Goal: Task Accomplishment & Management: Manage account settings

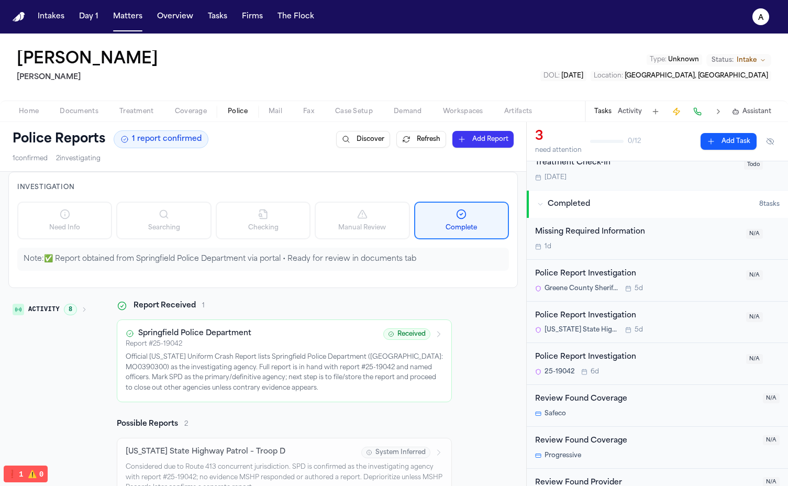
scroll to position [186, 0]
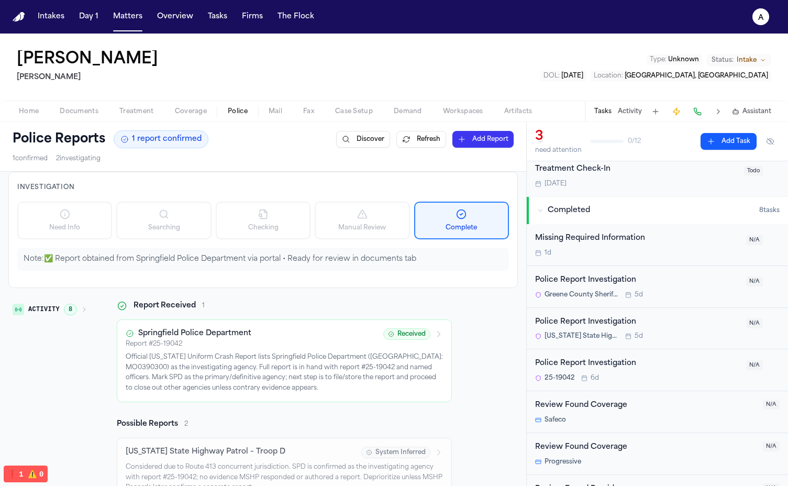
click at [419, 138] on button "Refresh" at bounding box center [422, 139] width 50 height 17
click at [409, 165] on div "Police Reports 1 report confirmed Discover Refresh Add Report 1 confirmed 2 inv…" at bounding box center [263, 146] width 527 height 49
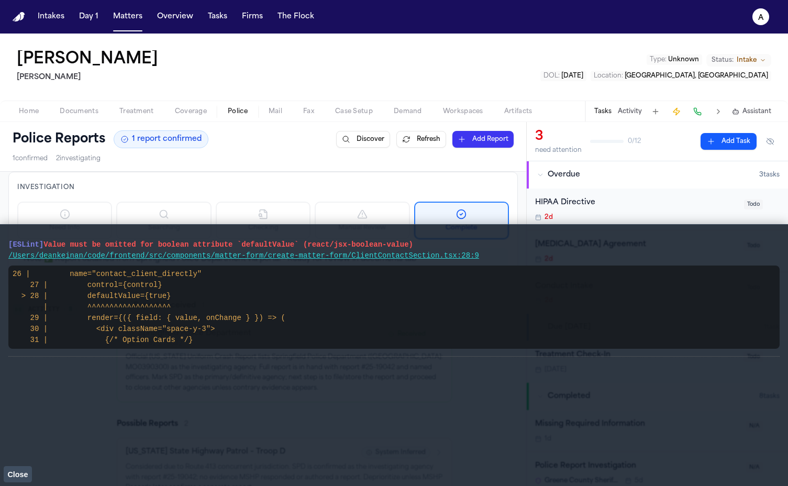
click at [23, 475] on span "Close" at bounding box center [17, 474] width 20 height 8
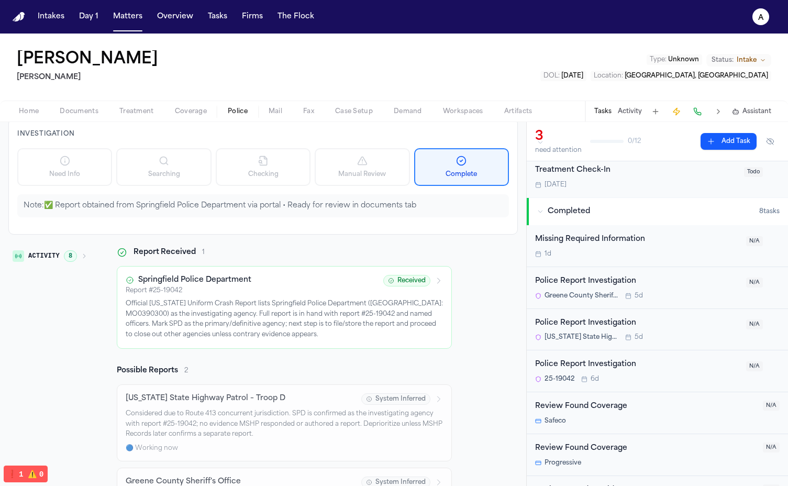
scroll to position [181, 0]
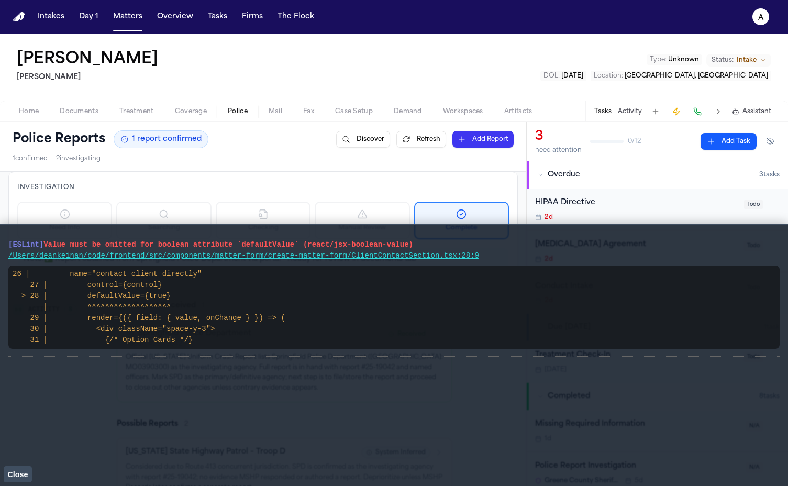
click at [27, 472] on span "Close" at bounding box center [17, 474] width 20 height 8
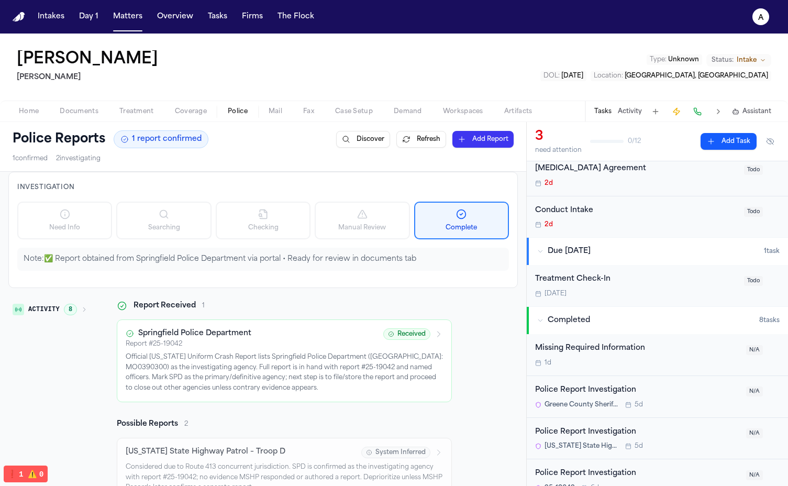
scroll to position [53, 0]
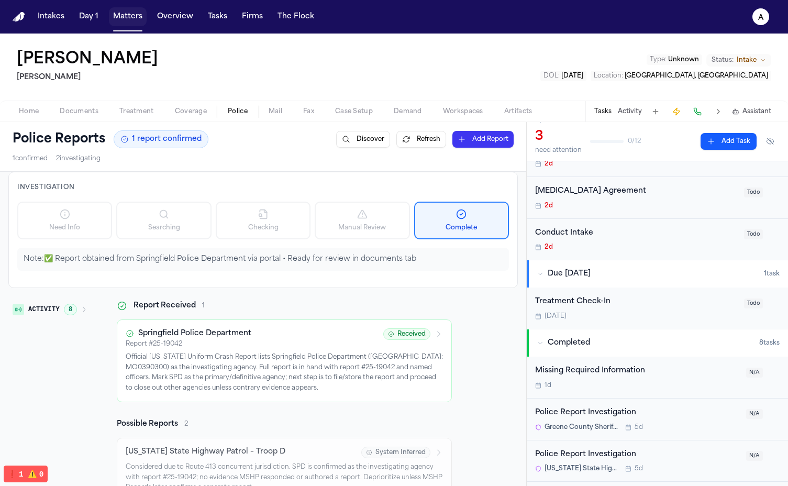
click at [122, 13] on button "Matters" at bounding box center [128, 16] width 38 height 19
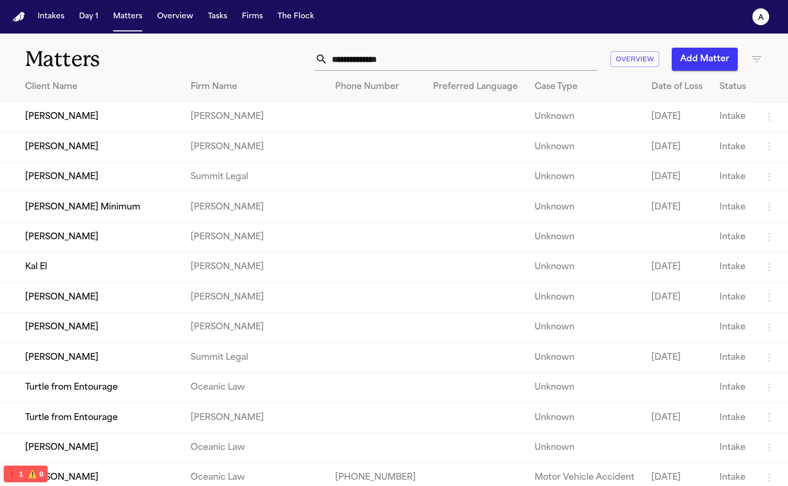
click at [79, 364] on td "Dean KEinan" at bounding box center [91, 358] width 182 height 30
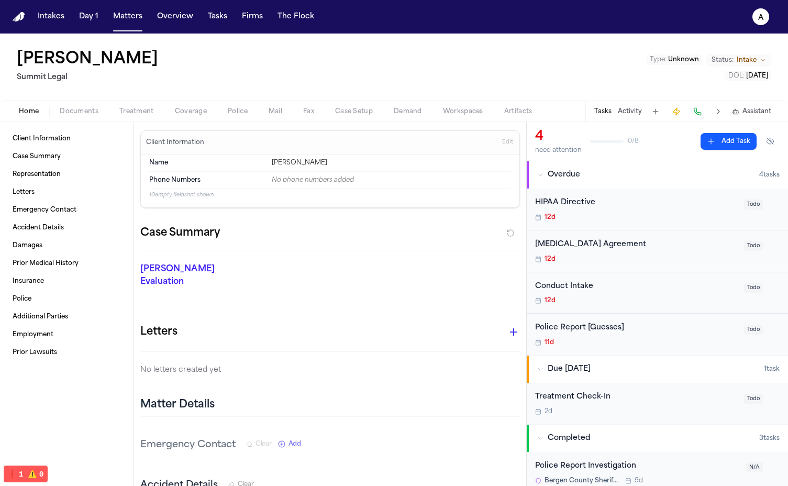
click at [240, 113] on span "Police" at bounding box center [238, 111] width 20 height 8
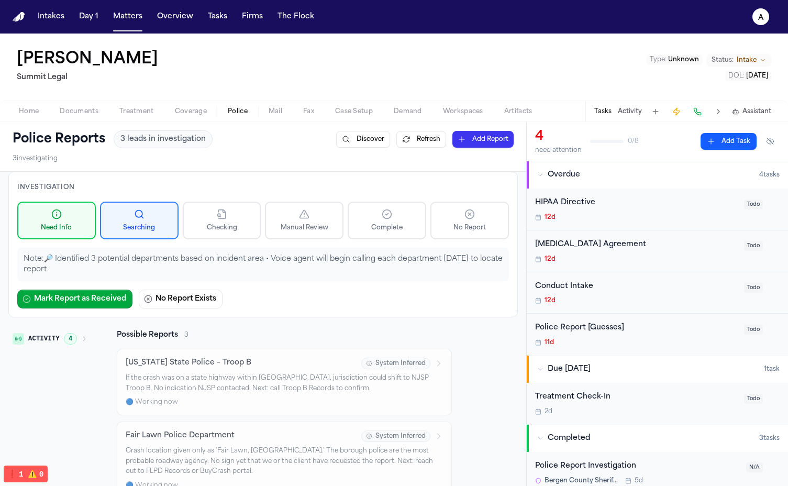
click at [419, 140] on button "Refresh" at bounding box center [422, 139] width 50 height 17
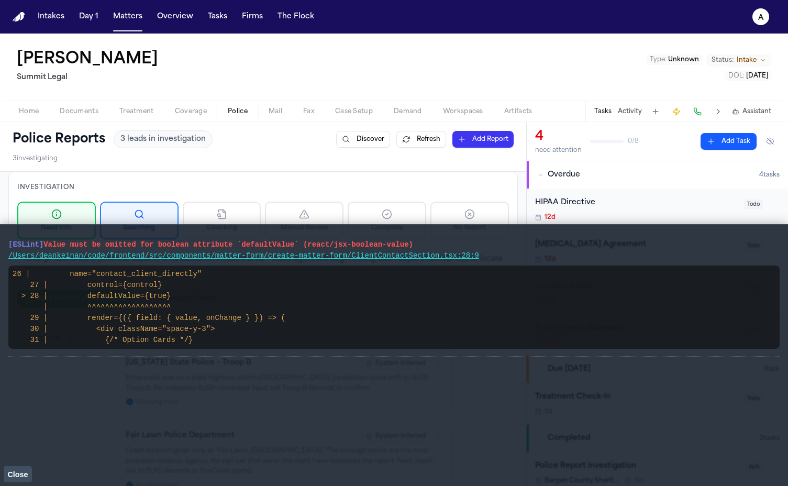
click at [19, 474] on span "Close" at bounding box center [17, 474] width 20 height 8
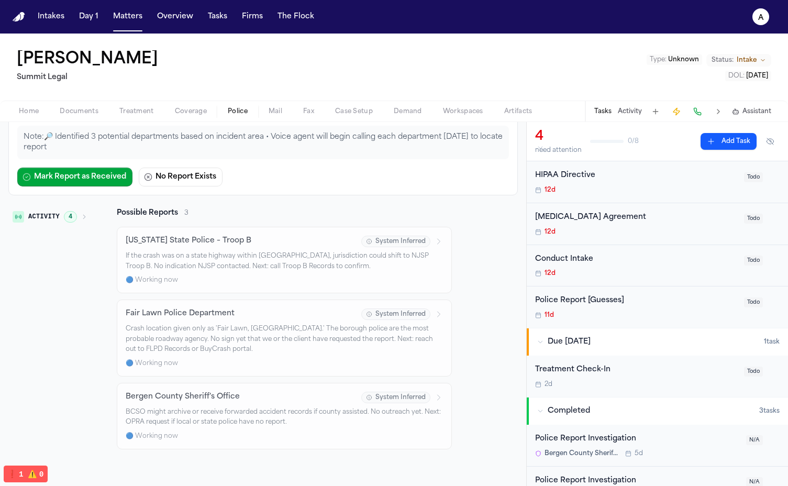
scroll to position [91, 0]
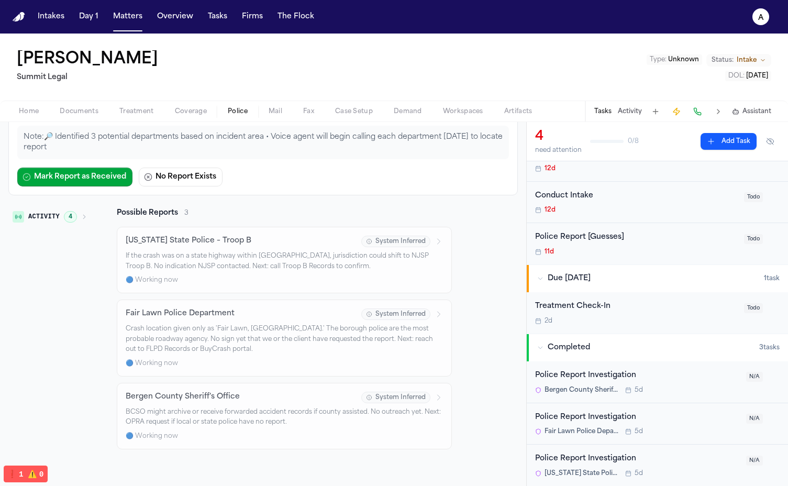
click at [622, 345] on div "Completed" at bounding box center [649, 348] width 222 height 10
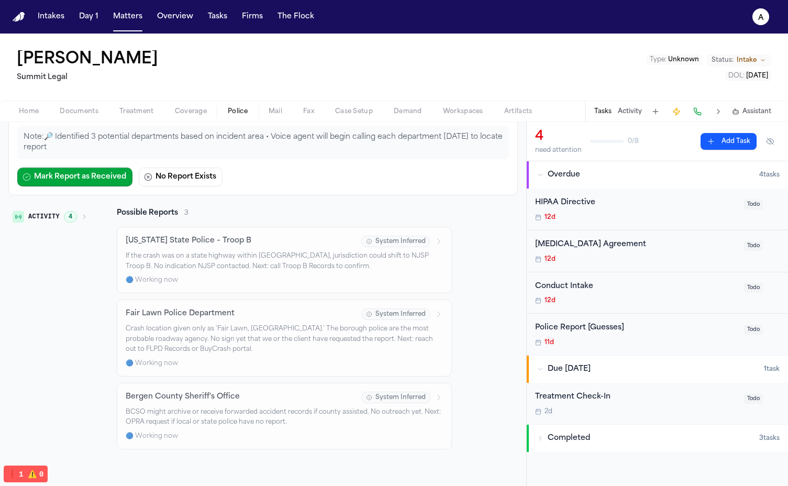
scroll to position [0, 0]
click at [592, 442] on div "Completed" at bounding box center [649, 438] width 222 height 10
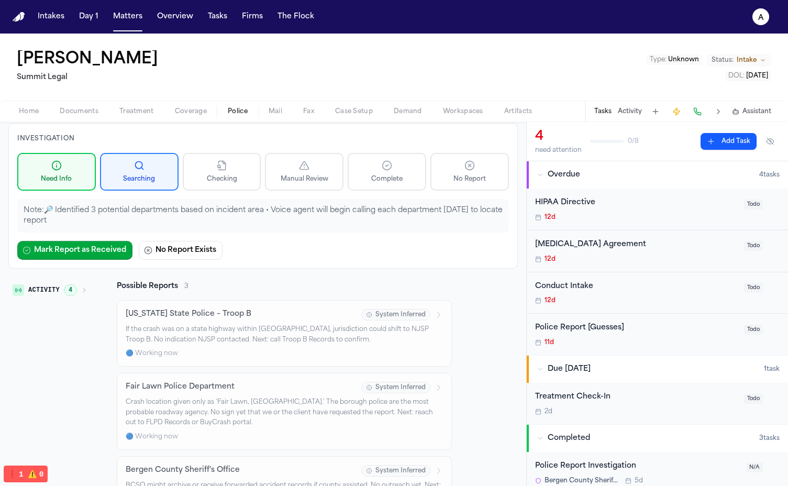
scroll to position [122, 0]
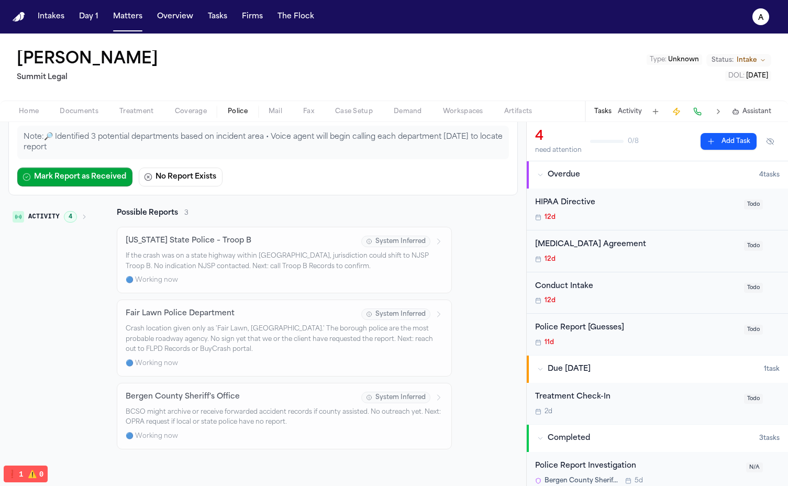
click at [74, 217] on span "4" at bounding box center [70, 217] width 13 height 12
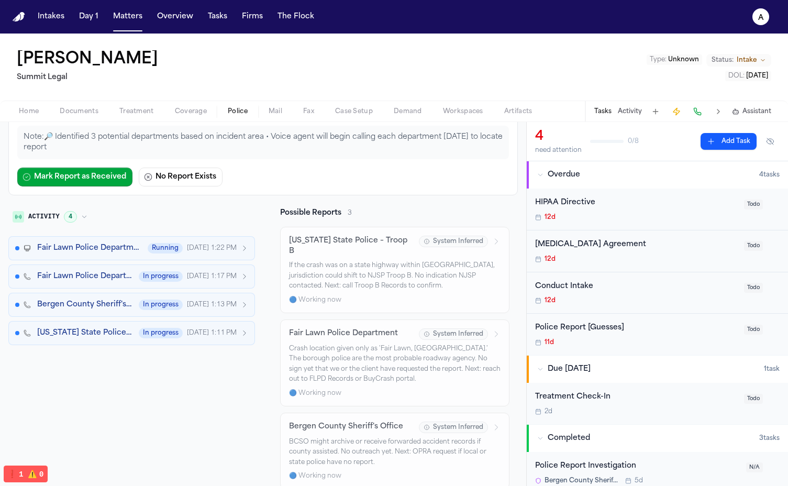
click at [64, 266] on button "Fair Lawn Police Department In progress Aug 15, 1:17 PM" at bounding box center [131, 277] width 247 height 24
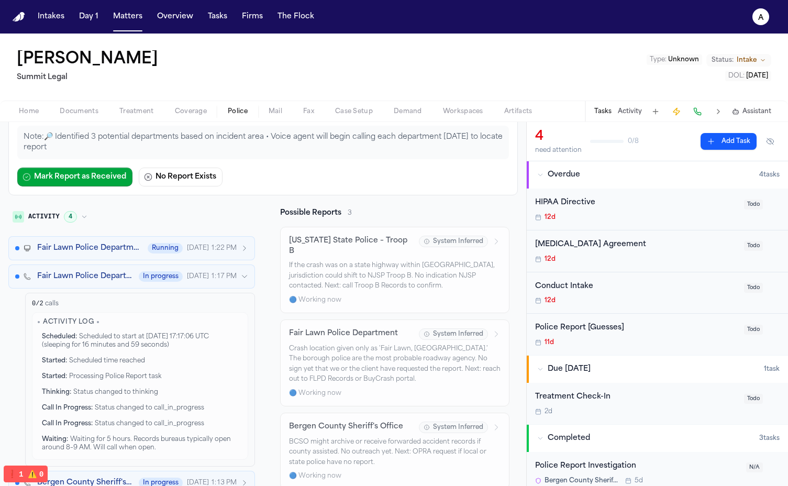
click at [64, 266] on button "Fair Lawn Police Department In progress Aug 15, 1:17 PM" at bounding box center [131, 277] width 247 height 24
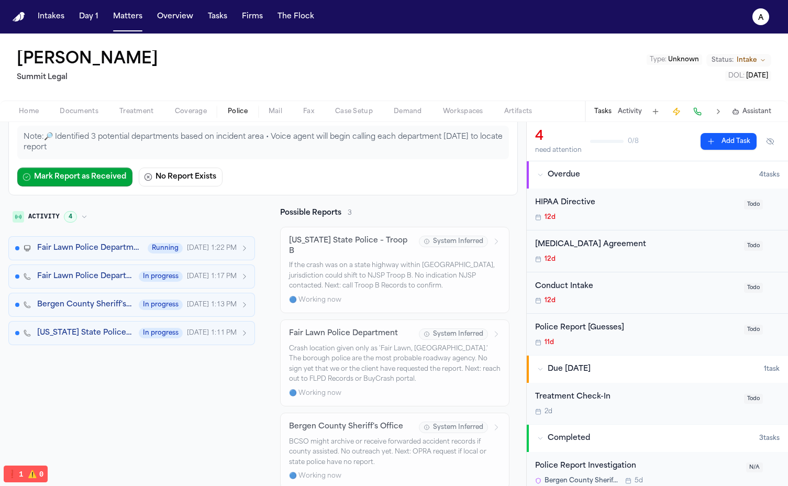
click at [72, 247] on span "Fair Lawn Police Department" at bounding box center [89, 248] width 104 height 10
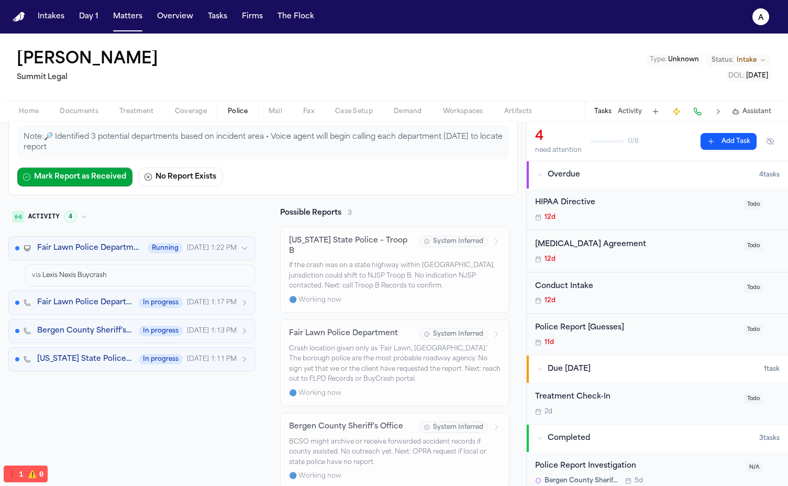
click at [72, 247] on span "Fair Lawn Police Department" at bounding box center [89, 248] width 104 height 10
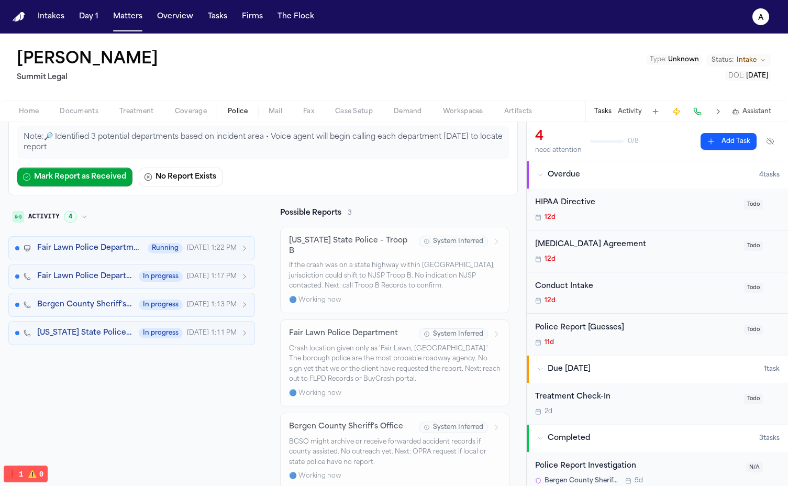
click at [67, 300] on span "Bergen County Sheriff's Office" at bounding box center [84, 305] width 95 height 10
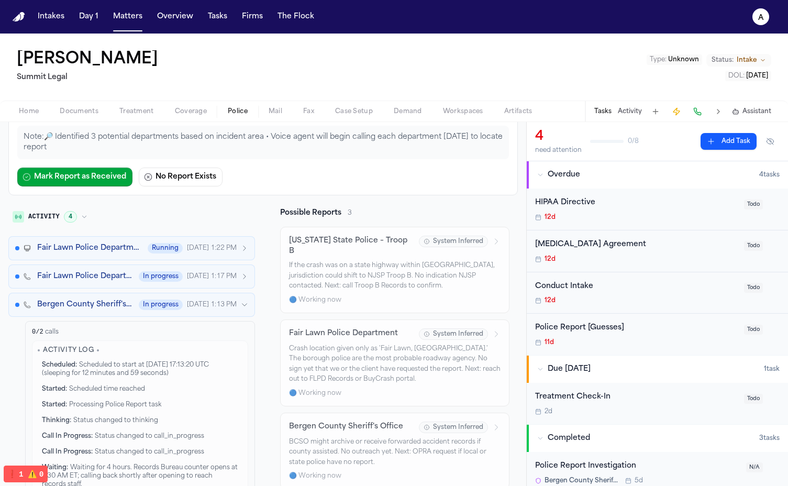
click at [67, 300] on span "Bergen County Sheriff's Office" at bounding box center [84, 305] width 95 height 10
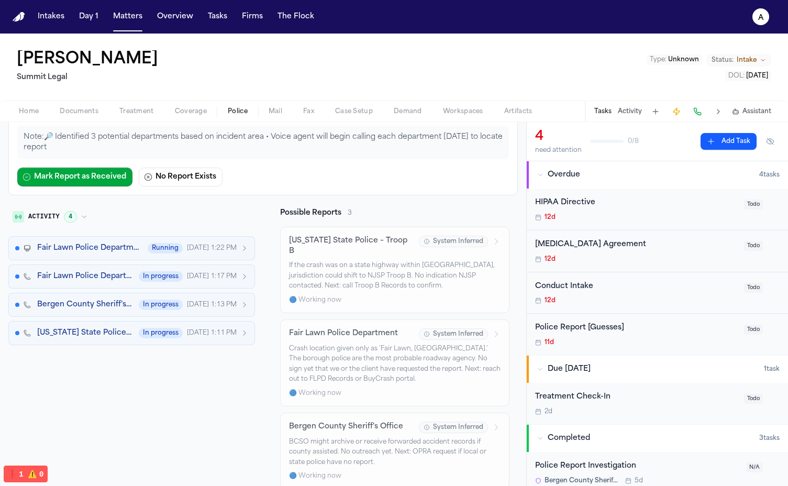
click at [74, 342] on button "New Jersey State Police – Troop B In progress Aug 15, 1:11 PM" at bounding box center [131, 333] width 247 height 24
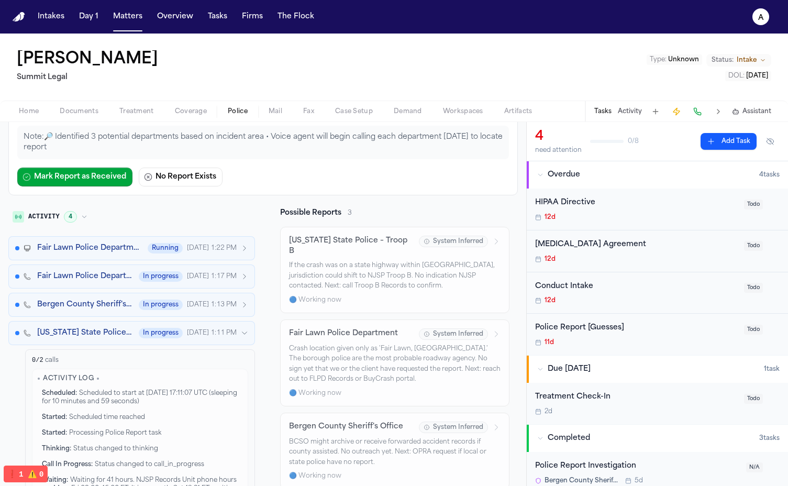
click at [74, 342] on button "New Jersey State Police – Troop B In progress Aug 15, 1:11 PM" at bounding box center [131, 333] width 247 height 24
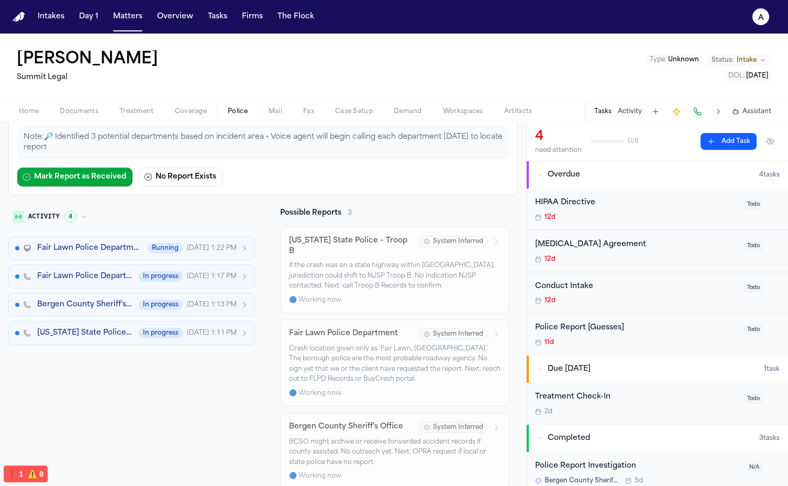
click at [80, 264] on div "Fair Lawn Police Department Running Aug 15, 1:22 PM Fair Lawn Police Department…" at bounding box center [131, 290] width 247 height 109
click at [80, 254] on button "Fair Lawn Police Department Running Aug 15, 1:22 PM" at bounding box center [131, 248] width 247 height 24
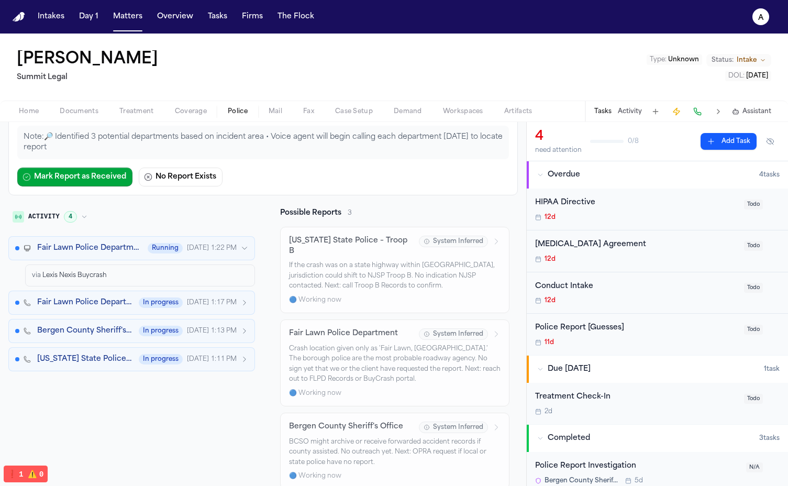
click at [81, 282] on div "via Lexis Nexis Buycrash" at bounding box center [140, 276] width 230 height 22
click at [107, 248] on span "Fair Lawn Police Department" at bounding box center [89, 248] width 104 height 10
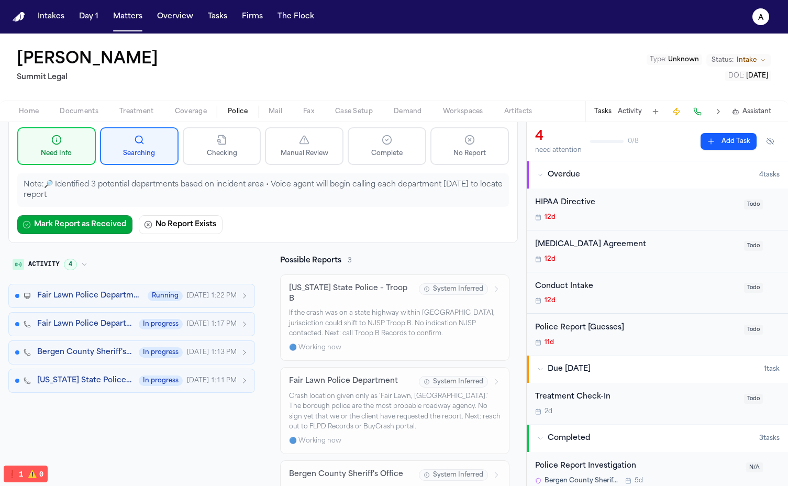
scroll to position [0, 0]
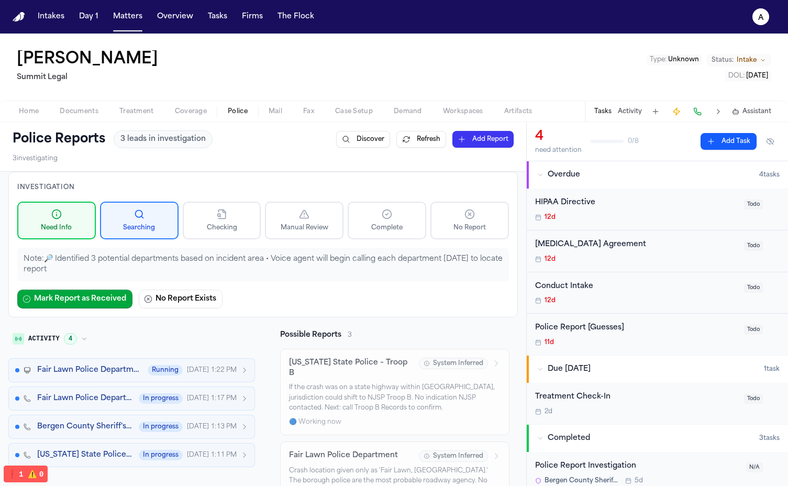
click at [293, 258] on p "Note: 🔎 Identified 3 potential departments based on incident area • Voice agent…" at bounding box center [263, 264] width 479 height 21
click at [414, 138] on button "Refresh" at bounding box center [422, 139] width 50 height 17
click at [337, 270] on p "Note: 🔎 Identified 3 potential departments based on incident area • Voice agent…" at bounding box center [263, 264] width 479 height 21
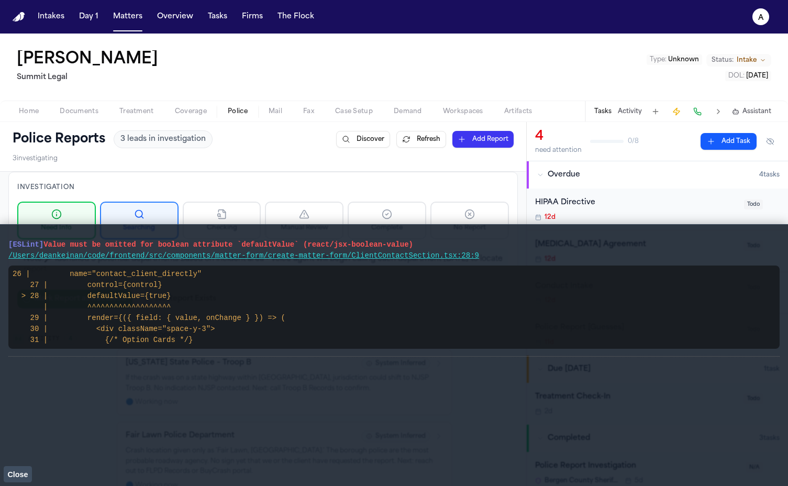
click at [17, 481] on button "Close" at bounding box center [18, 474] width 28 height 16
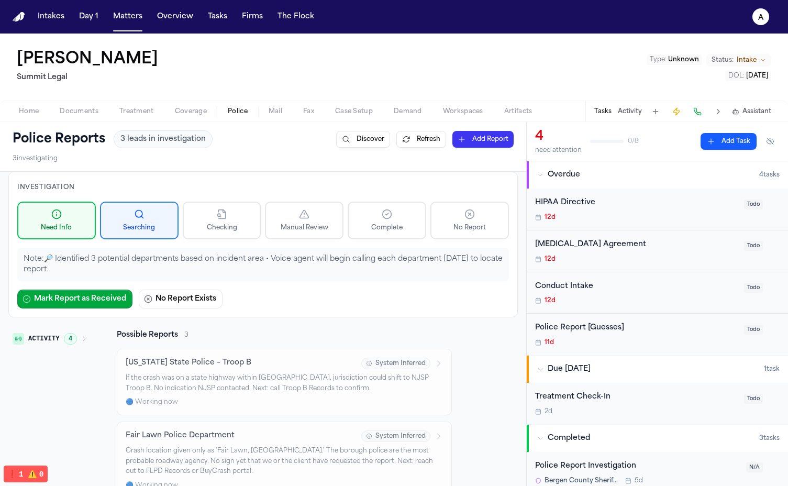
click at [473, 216] on icon at bounding box center [470, 214] width 10 height 10
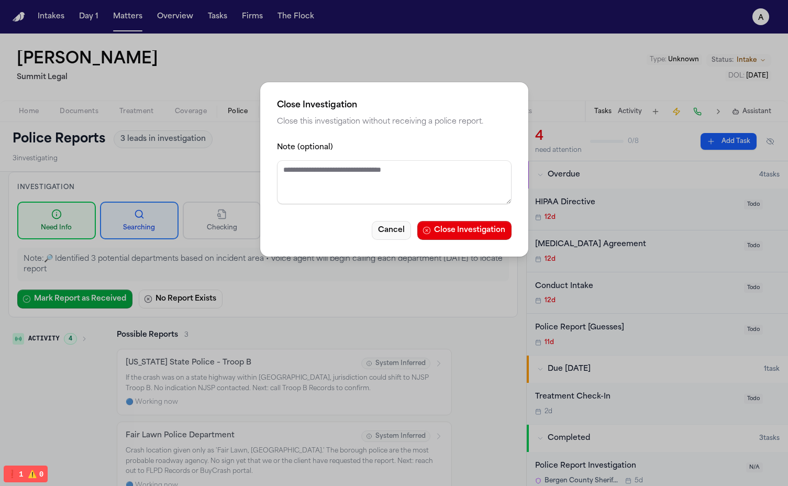
click at [400, 237] on button "Cancel" at bounding box center [391, 230] width 39 height 19
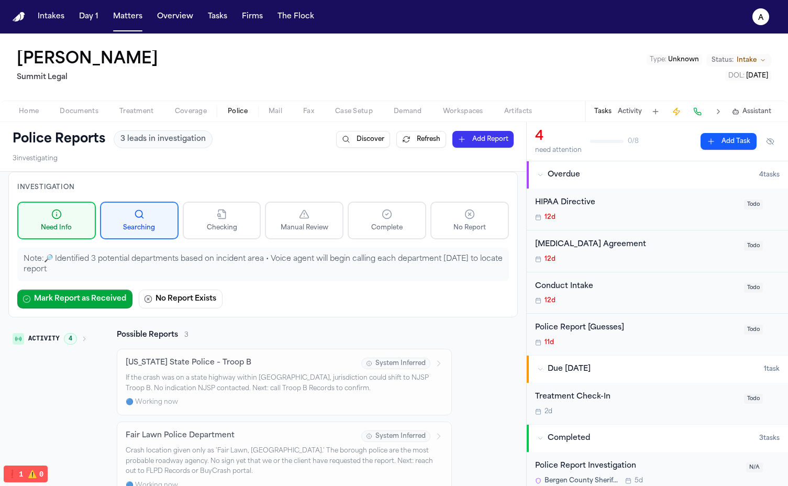
click at [403, 225] on button "Complete" at bounding box center [387, 221] width 79 height 38
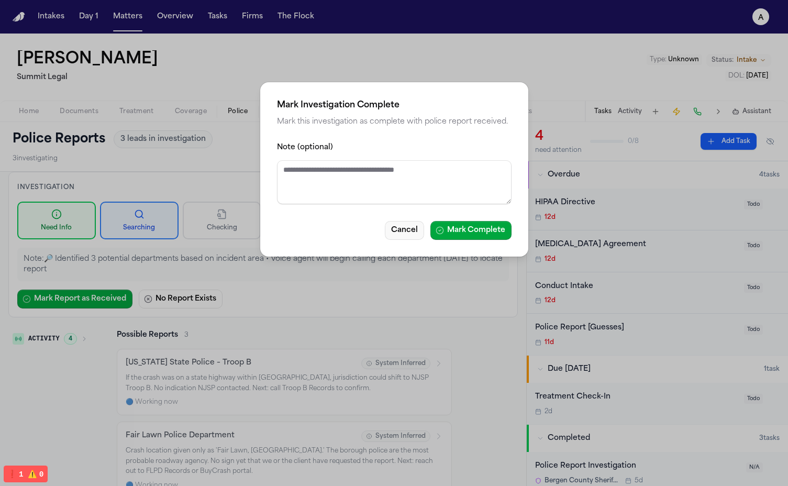
click at [403, 237] on button "Cancel" at bounding box center [404, 230] width 39 height 19
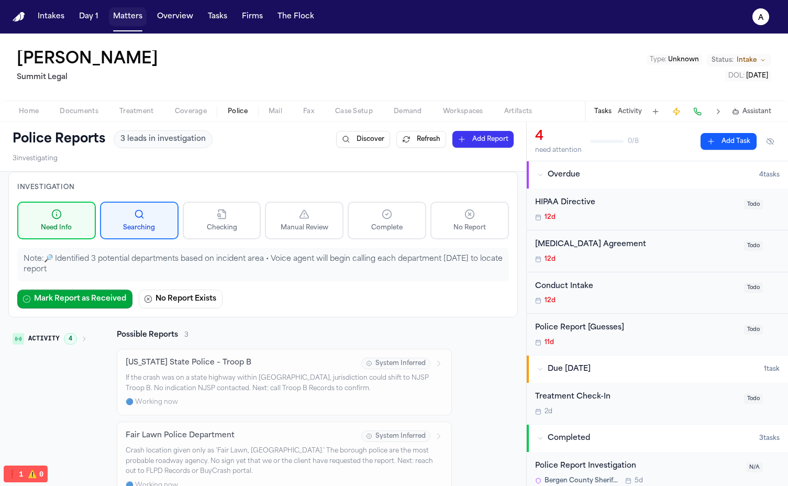
click at [134, 14] on button "Matters" at bounding box center [128, 16] width 38 height 19
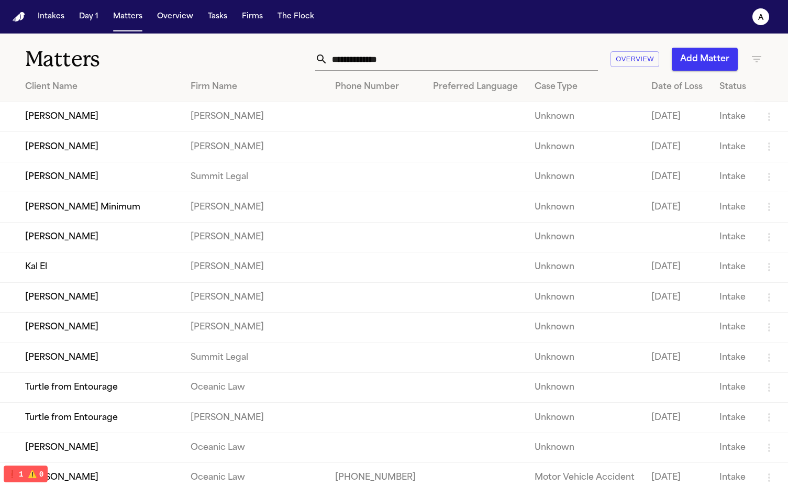
click at [101, 120] on td "Isabella Avila" at bounding box center [91, 117] width 182 height 30
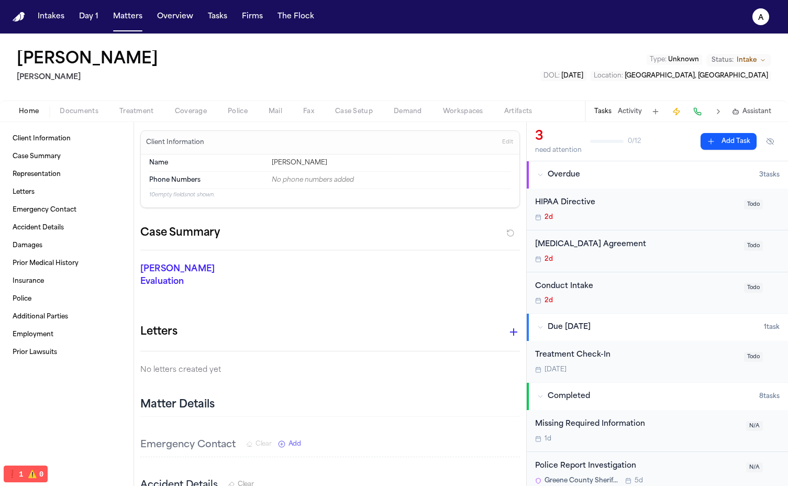
click at [239, 109] on span "Police" at bounding box center [238, 111] width 20 height 8
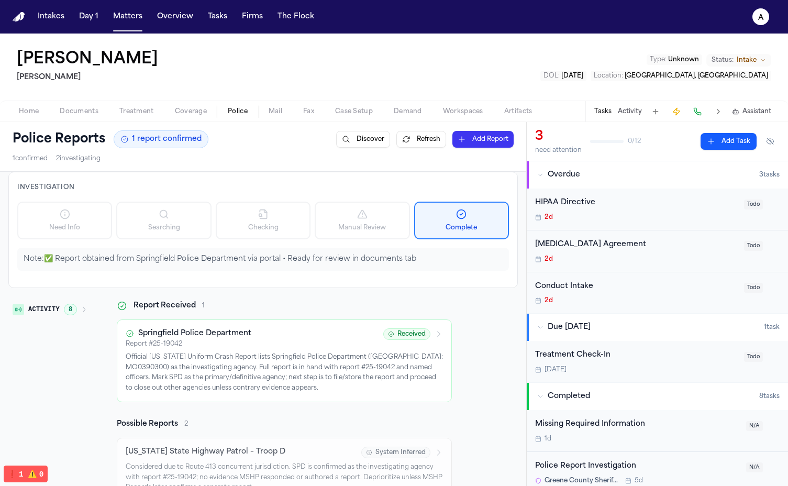
click at [159, 261] on p "Note: ✅ Report obtained from Springfield Police Department via portal • Ready f…" at bounding box center [263, 259] width 479 height 10
click at [365, 242] on div "Investigation Need Info Searching Checking Manual Review Complete Note: ✅ Repor…" at bounding box center [263, 230] width 510 height 116
click at [294, 382] on p "Official Missouri Uniform Crash Report lists Springfield Police Department (ORI…" at bounding box center [284, 373] width 317 height 41
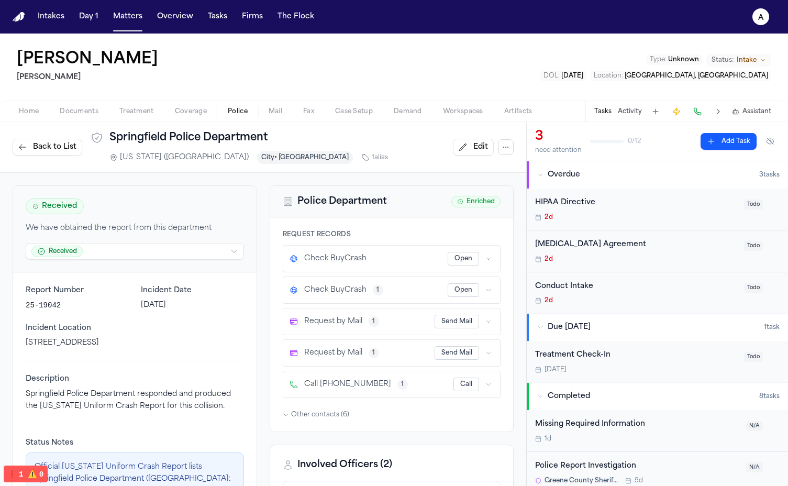
click at [181, 257] on html "Intakes Day 1 Matters Overview Tasks Firms The Flock a Isabella Avila Kurtz Ril…" at bounding box center [394, 243] width 788 height 486
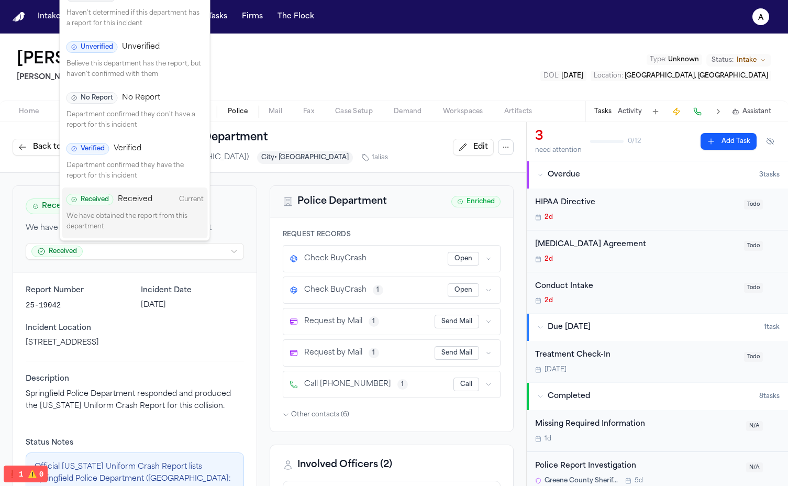
click at [168, 61] on p "Believe this department has the report, but haven't confirmed with them" at bounding box center [135, 69] width 137 height 20
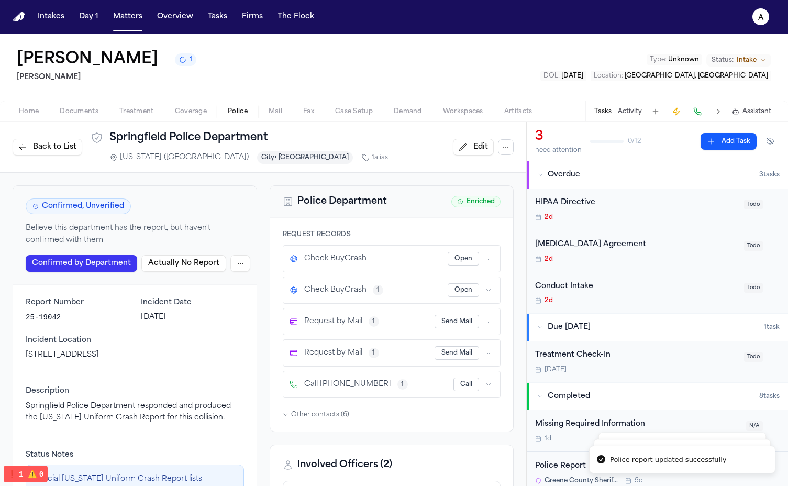
click at [54, 144] on span "Back to List" at bounding box center [54, 147] width 43 height 10
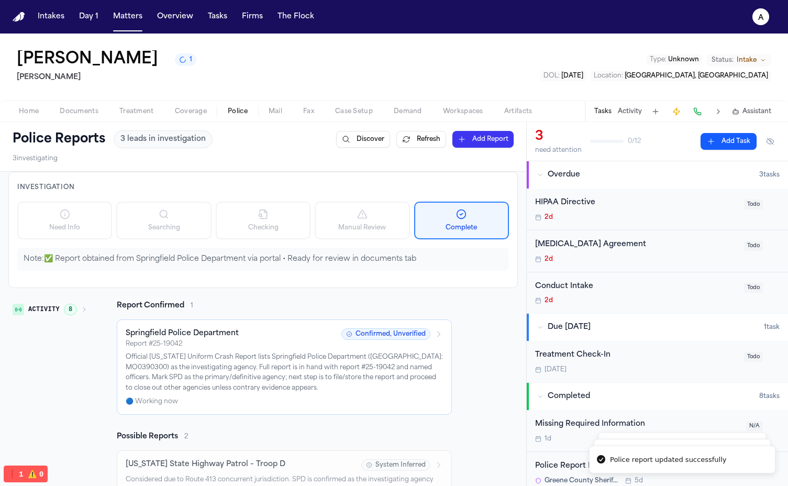
click at [312, 305] on div "Report Confirmed 1" at bounding box center [284, 306] width 335 height 10
click at [410, 138] on button "Refresh" at bounding box center [422, 139] width 50 height 17
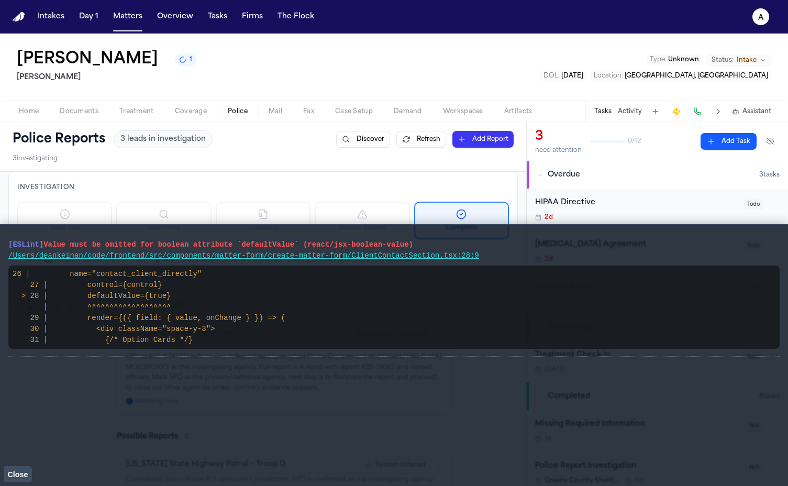
click at [23, 474] on span "Close" at bounding box center [17, 474] width 20 height 8
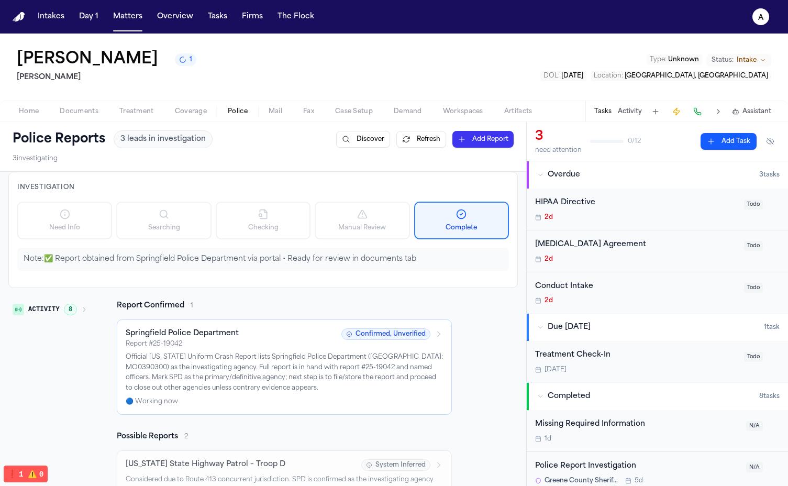
click at [414, 243] on div "Investigation Need Info Searching Checking Manual Review Complete Note: ✅ Repor…" at bounding box center [263, 230] width 510 height 116
click at [462, 280] on div "Investigation Need Info Searching Checking Manual Review Complete Note: ✅ Repor…" at bounding box center [263, 230] width 510 height 116
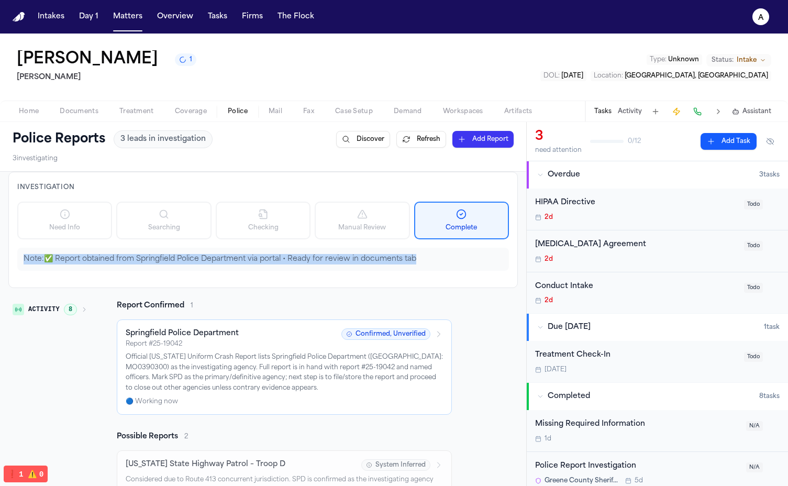
drag, startPoint x: 456, startPoint y: 266, endPoint x: 256, endPoint y: 241, distance: 201.6
click at [256, 242] on div "Investigation Need Info Searching Checking Manual Review Complete Note: ✅ Repor…" at bounding box center [263, 230] width 510 height 116
click at [256, 241] on div "Investigation Need Info Searching Checking Manual Review Complete Note: ✅ Repor…" at bounding box center [263, 230] width 510 height 116
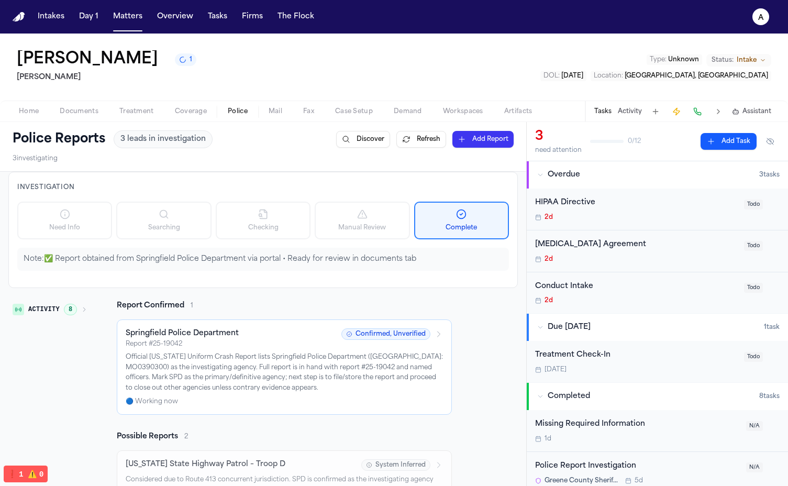
click at [175, 66] on button "1" at bounding box center [185, 59] width 21 height 13
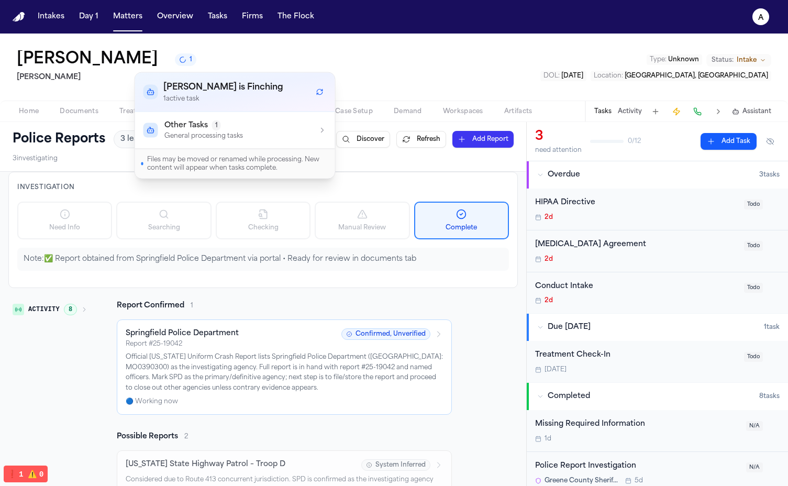
click at [201, 140] on p "General processing tasks" at bounding box center [204, 136] width 79 height 8
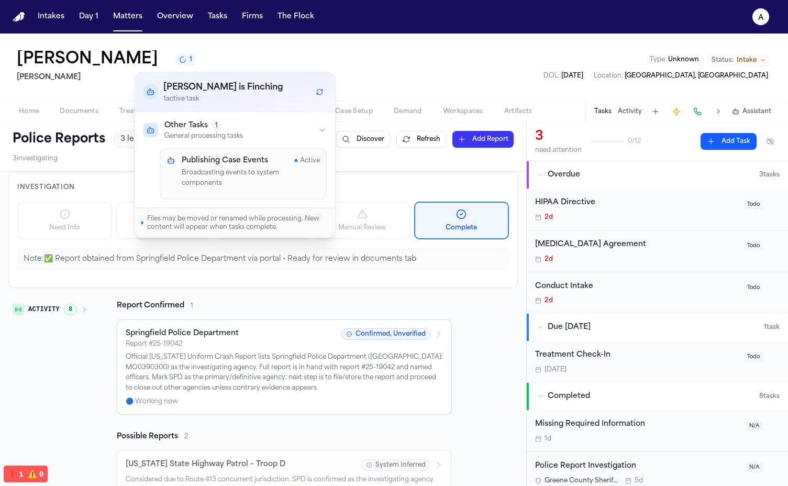
click at [220, 187] on div "Publishing Case Events Active Broadcasting events to system components" at bounding box center [243, 174] width 167 height 51
click at [232, 292] on div "Investigation Need Info Searching Checking Manual Review Complete Note: ✅ Repor…" at bounding box center [263, 391] width 510 height 438
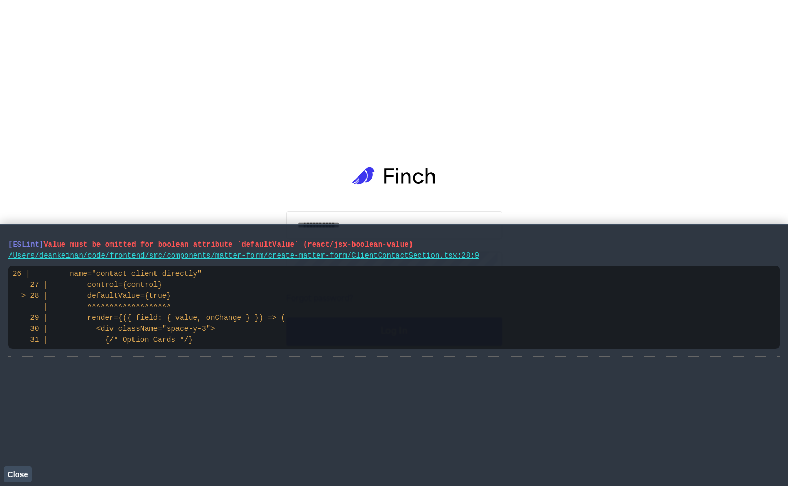
click at [27, 465] on div "[ESLint] Value must be omitted for boolean attribute `defaultValue` (react/jsx-…" at bounding box center [394, 355] width 772 height 245
click at [23, 474] on span "Close" at bounding box center [17, 474] width 20 height 8
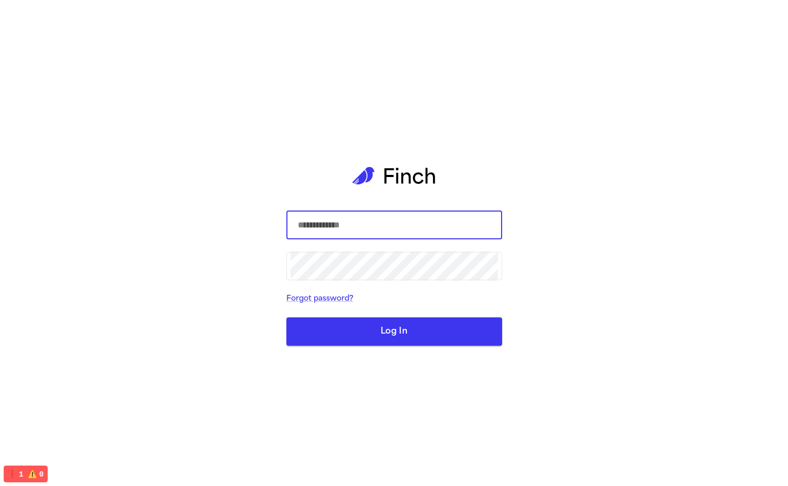
click at [379, 233] on input "text" at bounding box center [394, 225] width 207 height 29
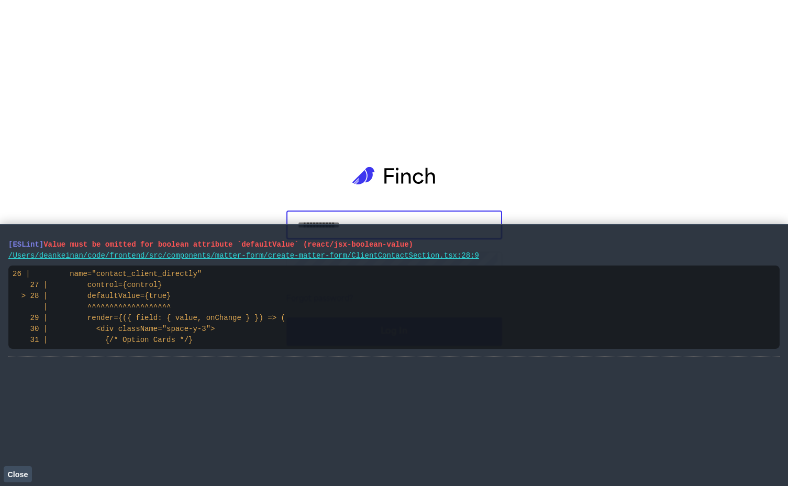
click at [19, 469] on button "Close" at bounding box center [18, 474] width 28 height 16
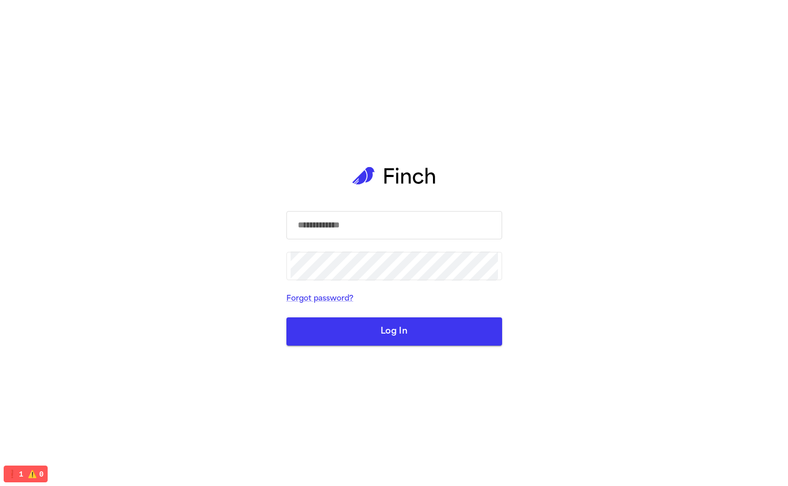
click at [476, 230] on input "text" at bounding box center [394, 225] width 207 height 29
click at [0, 486] on com-1password-button at bounding box center [0, 486] width 0 height 0
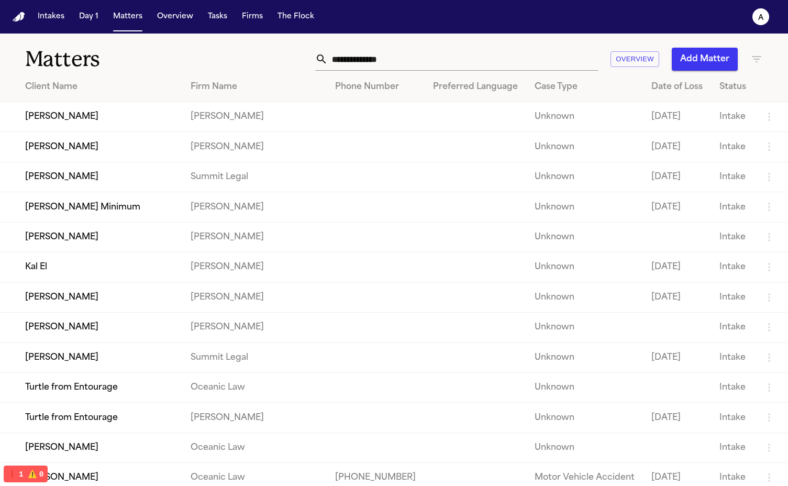
click at [89, 153] on td "[PERSON_NAME]" at bounding box center [91, 147] width 182 height 30
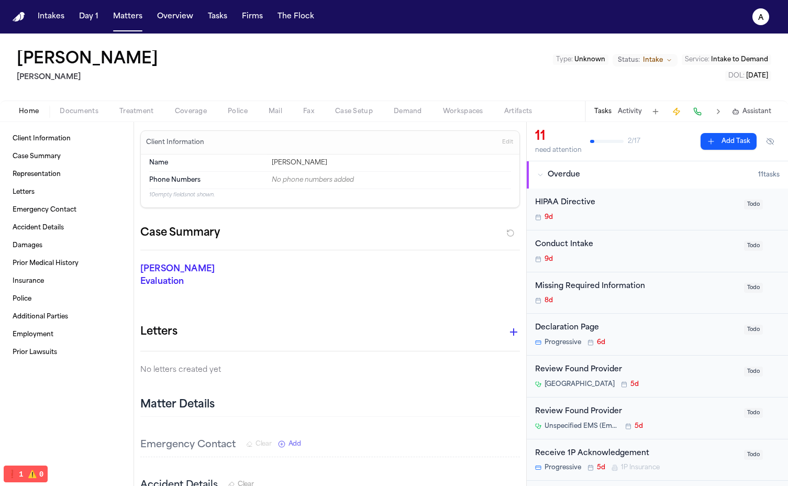
click at [223, 110] on button "Police" at bounding box center [237, 111] width 41 height 13
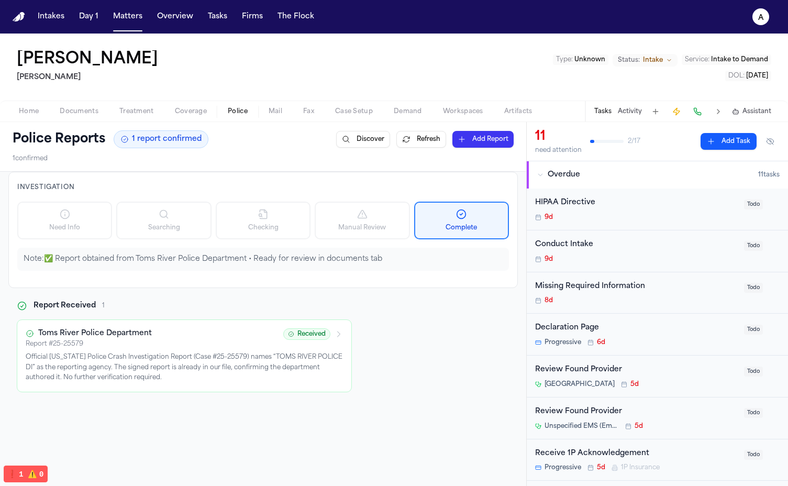
click at [429, 141] on button "Refresh" at bounding box center [422, 139] width 50 height 17
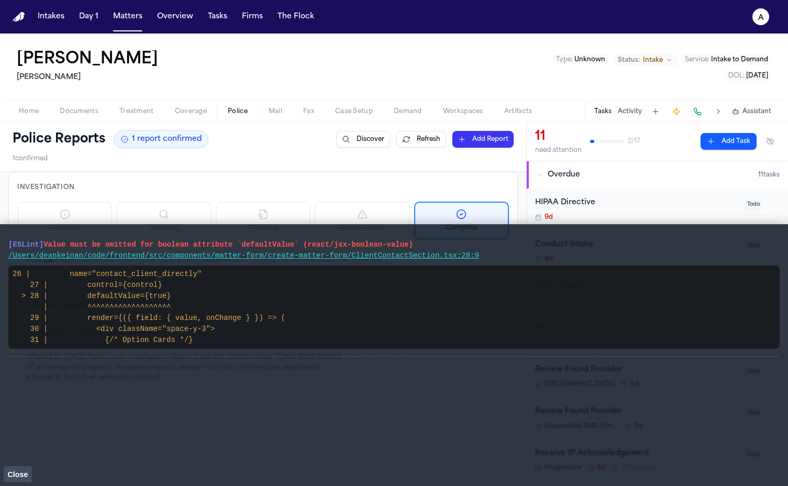
click at [17, 471] on span "Close" at bounding box center [17, 474] width 20 height 8
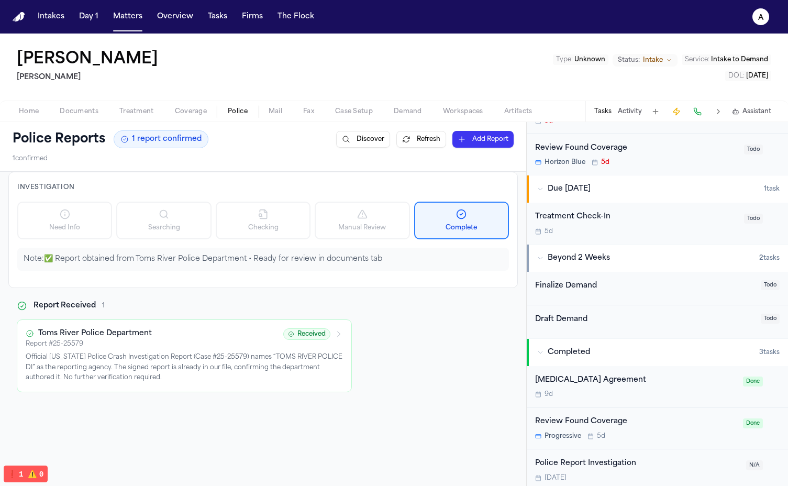
scroll to position [477, 0]
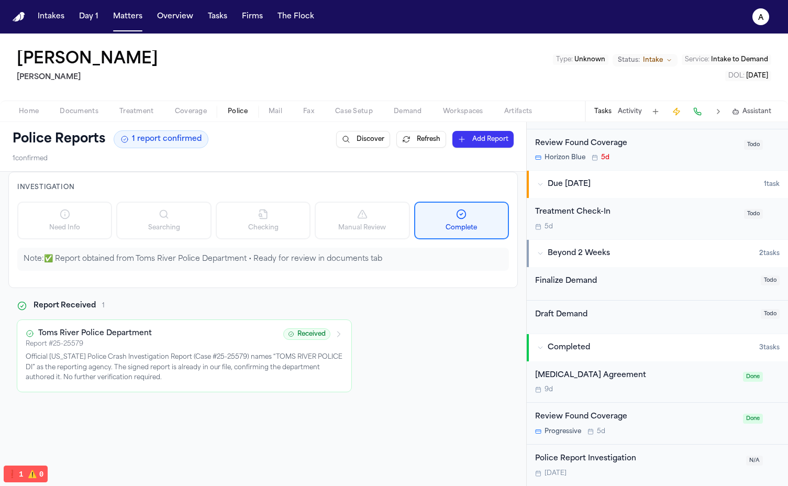
click at [586, 463] on div "Police Report Investigation" at bounding box center [637, 459] width 205 height 12
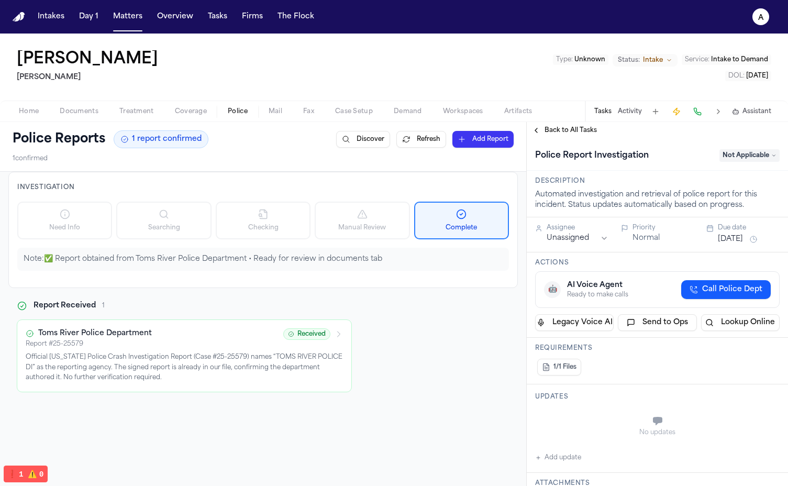
click at [612, 200] on div "Automated investigation and retrieval of police report for this incident. Statu…" at bounding box center [657, 200] width 245 height 21
click at [596, 205] on div "Automated investigation and retrieval of police report for this incident. Statu…" at bounding box center [657, 200] width 245 height 21
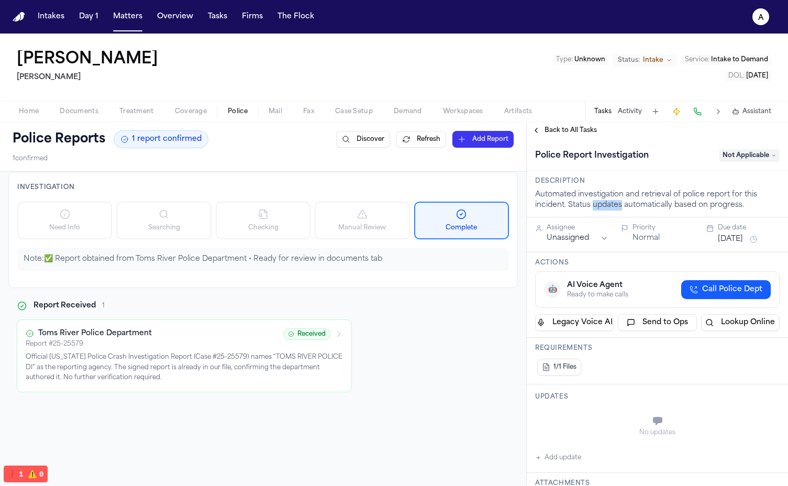
click at [596, 205] on div "Automated investigation and retrieval of police report for this incident. Statu…" at bounding box center [657, 200] width 245 height 21
click at [594, 205] on div "Automated investigation and retrieval of police report for this incident. Statu…" at bounding box center [657, 200] width 245 height 21
click at [569, 134] on span "Back to All Tasks" at bounding box center [571, 130] width 52 height 8
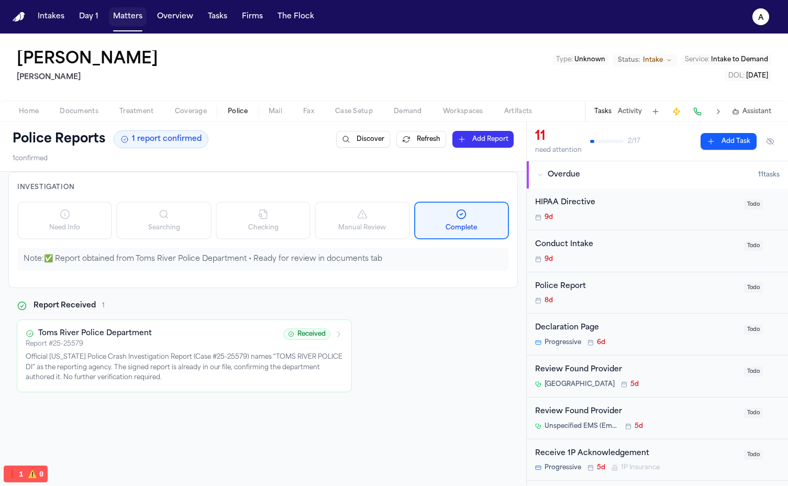
click at [131, 19] on button "Matters" at bounding box center [128, 16] width 38 height 19
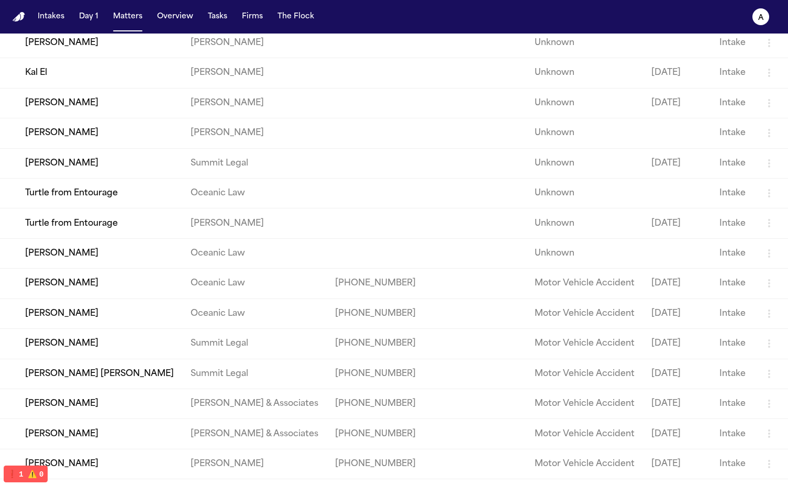
scroll to position [194, 0]
click at [72, 268] on td "[PERSON_NAME]" at bounding box center [91, 253] width 182 height 30
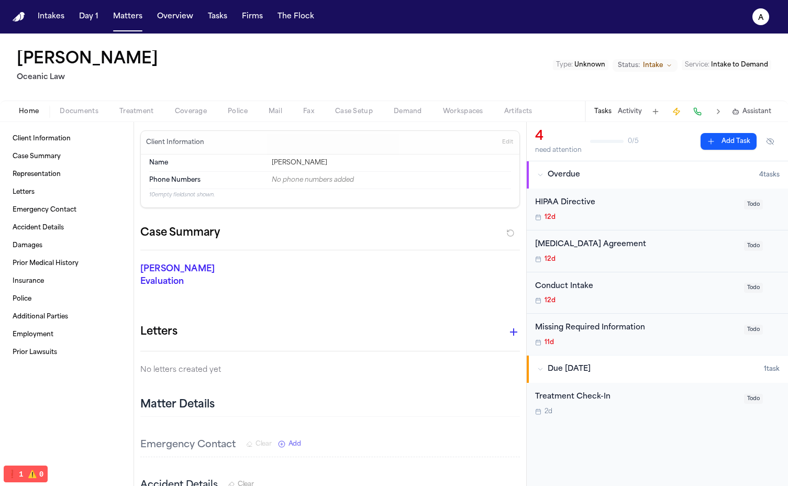
click at [239, 110] on span "Police" at bounding box center [238, 111] width 20 height 8
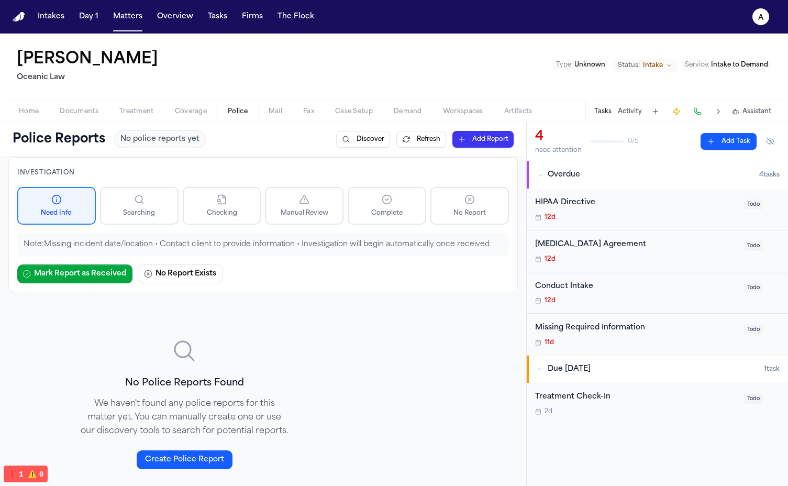
click at [423, 134] on button "Refresh" at bounding box center [422, 139] width 50 height 17
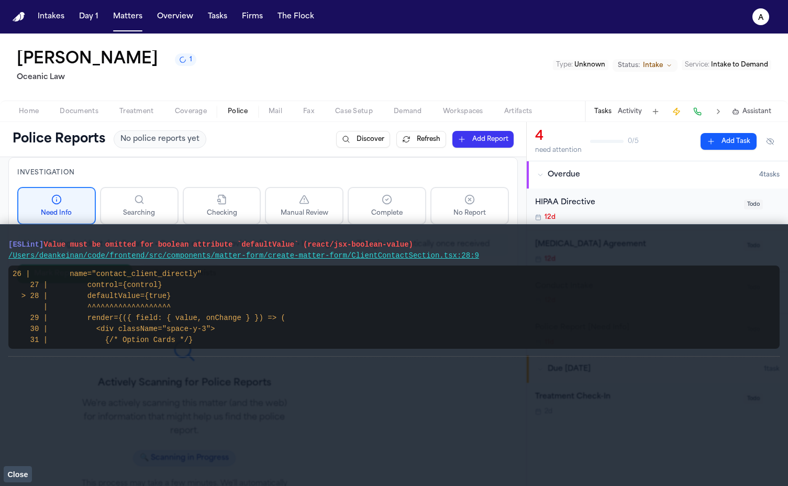
click at [23, 469] on button "Close" at bounding box center [18, 474] width 28 height 16
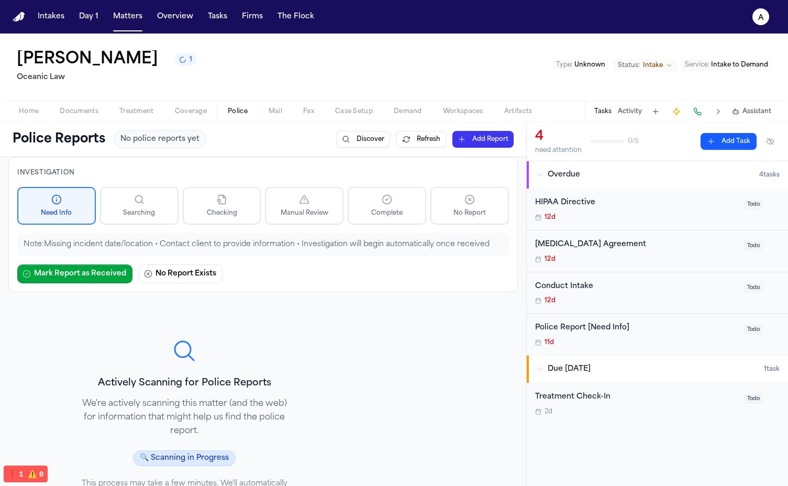
click at [211, 31] on nav "Intakes Day 1 Matters Overview Tasks Firms The Flock a" at bounding box center [394, 17] width 788 height 34
click at [211, 21] on button "Tasks" at bounding box center [218, 16] width 28 height 19
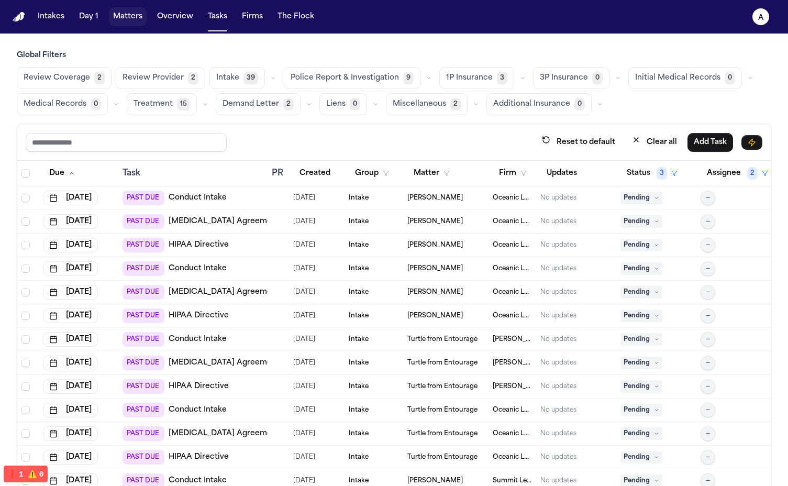
click at [109, 20] on button "Matters" at bounding box center [128, 16] width 38 height 19
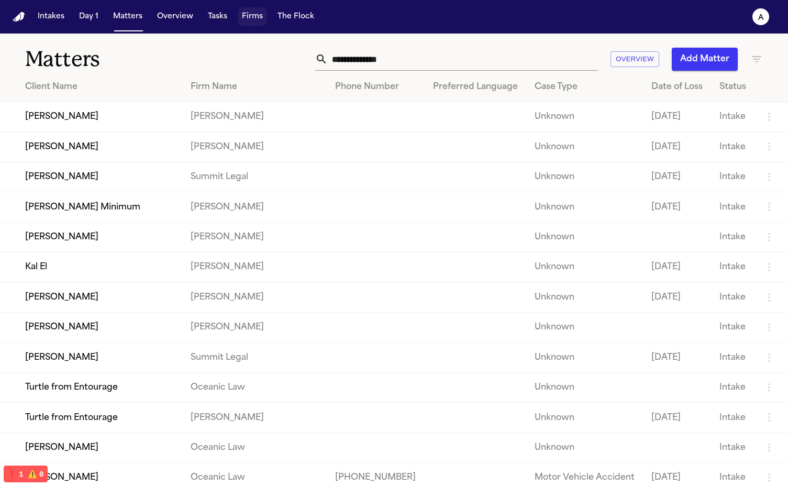
click at [257, 22] on button "Firms" at bounding box center [252, 16] width 29 height 19
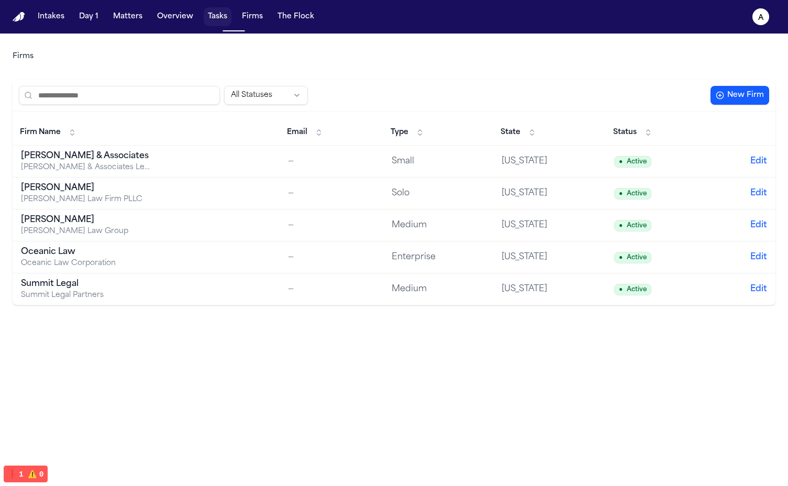
click at [215, 19] on button "Tasks" at bounding box center [218, 16] width 28 height 19
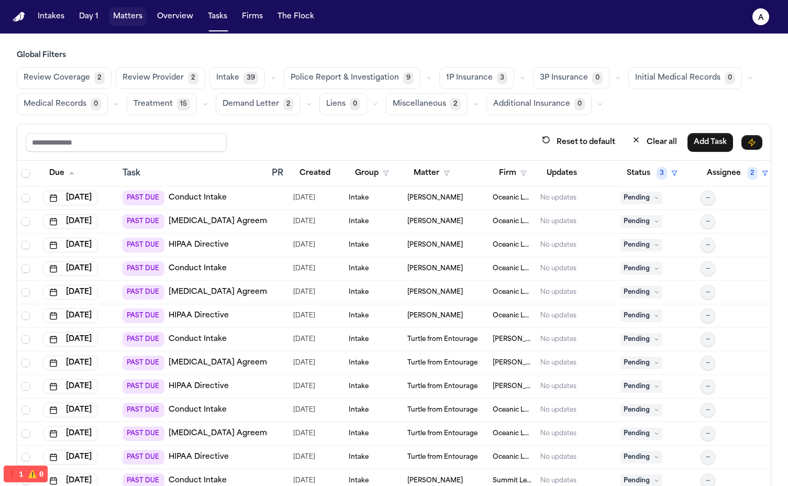
click at [109, 14] on button "Matters" at bounding box center [128, 16] width 38 height 19
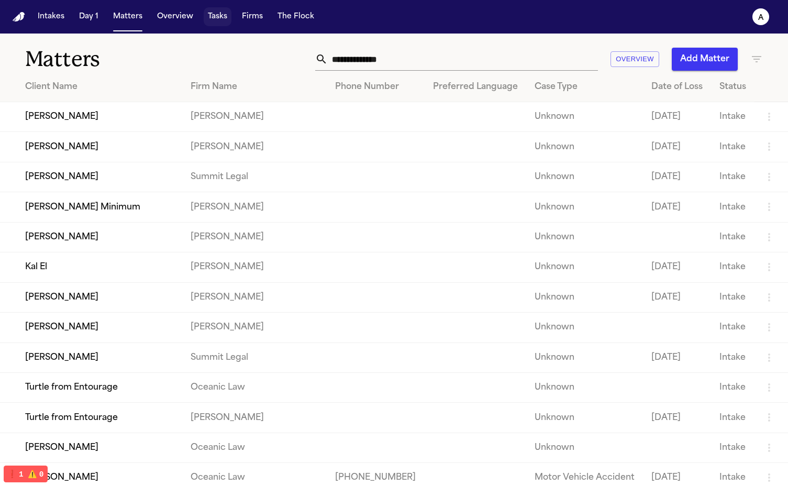
click at [224, 17] on button "Tasks" at bounding box center [218, 16] width 28 height 19
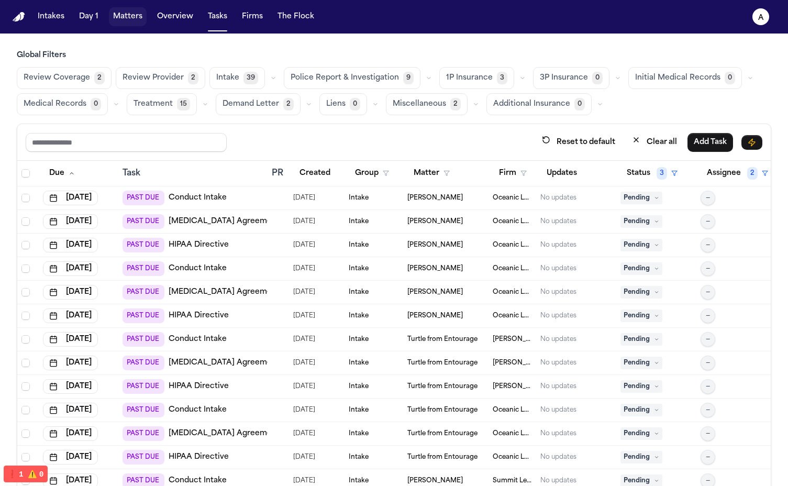
click at [109, 15] on button "Matters" at bounding box center [128, 16] width 38 height 19
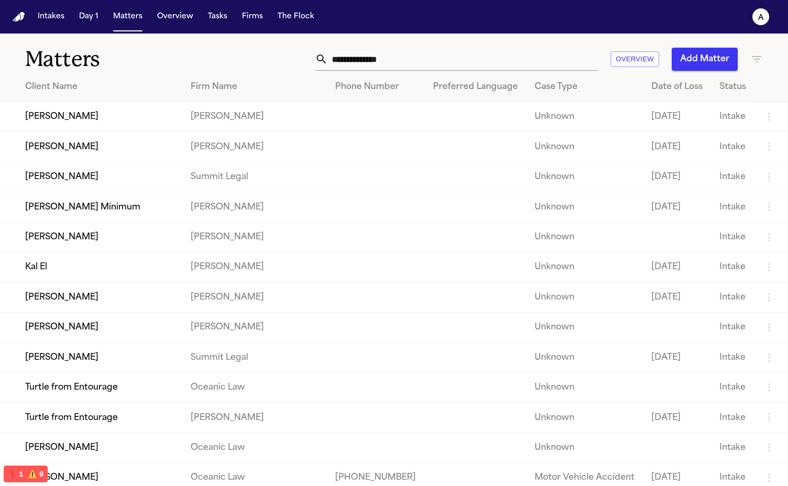
click at [226, 26] on span "Tasks" at bounding box center [218, 16] width 28 height 19
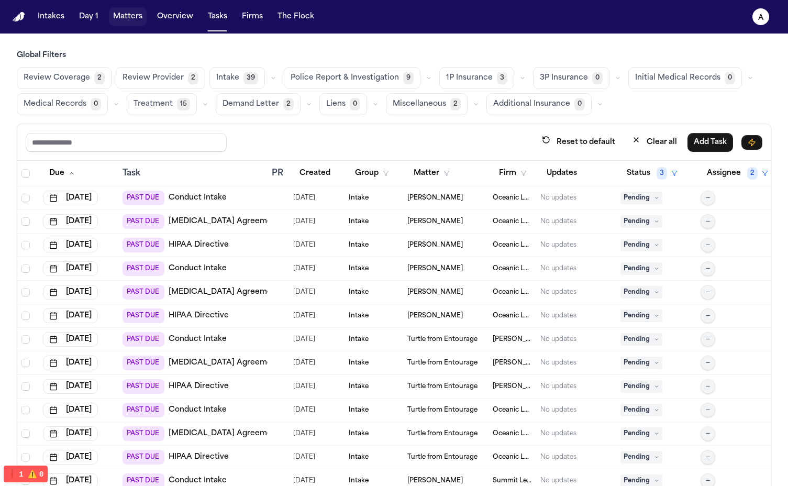
click at [109, 21] on button "Matters" at bounding box center [128, 16] width 38 height 19
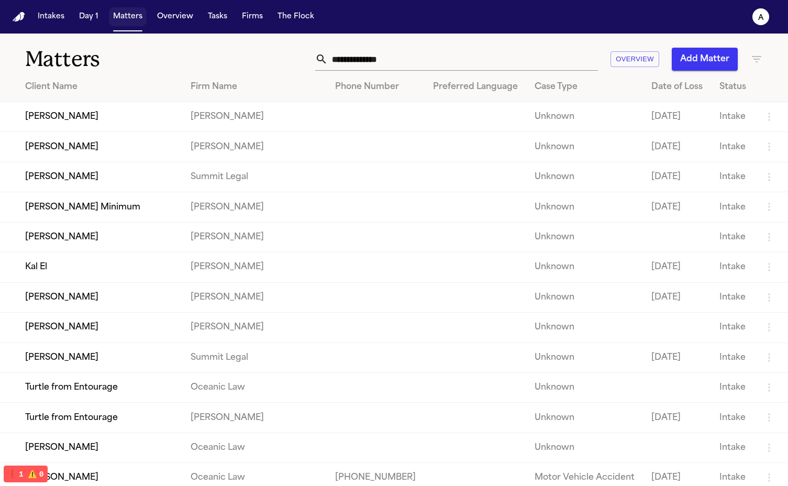
click at [118, 23] on button "Matters" at bounding box center [128, 16] width 38 height 19
click at [102, 120] on td "[PERSON_NAME]" at bounding box center [91, 117] width 182 height 30
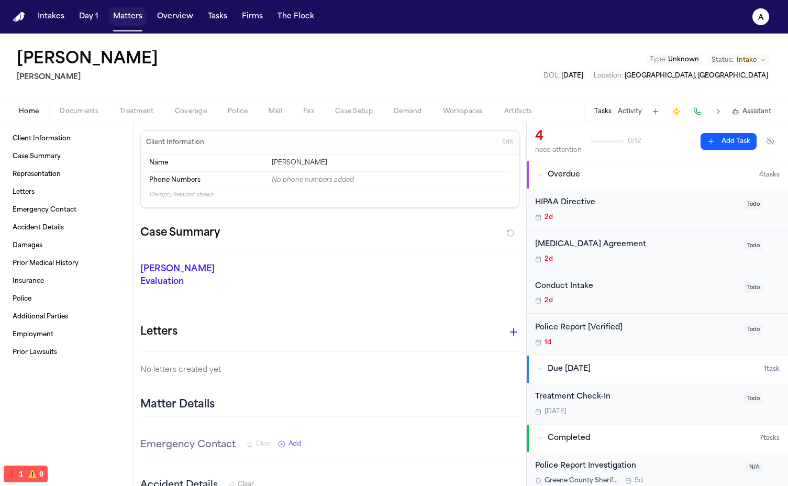
click at [115, 24] on button "Matters" at bounding box center [128, 16] width 38 height 19
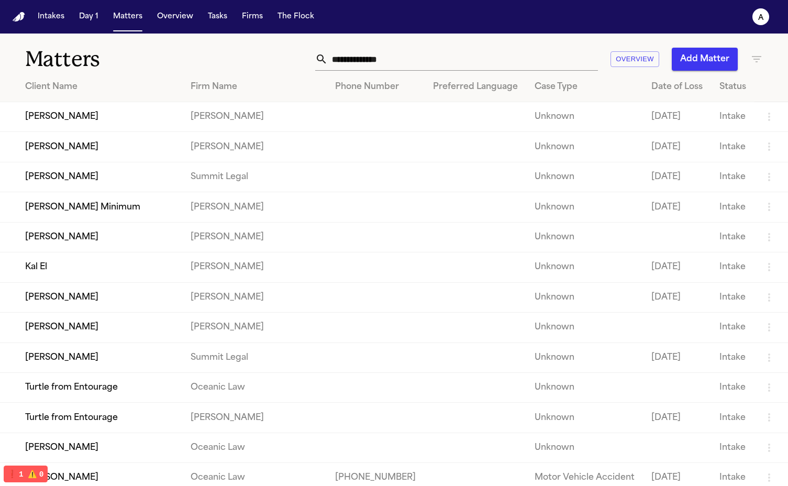
click at [61, 297] on td "[PERSON_NAME]" at bounding box center [91, 297] width 182 height 30
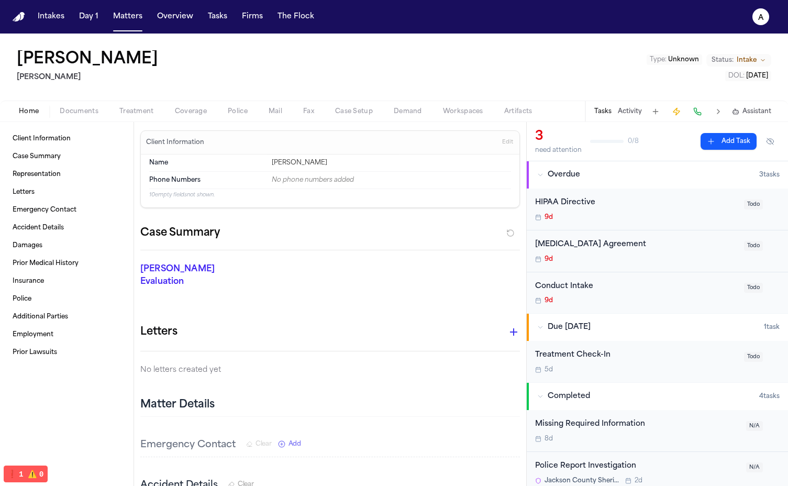
click at [186, 116] on button "Coverage" at bounding box center [191, 111] width 53 height 13
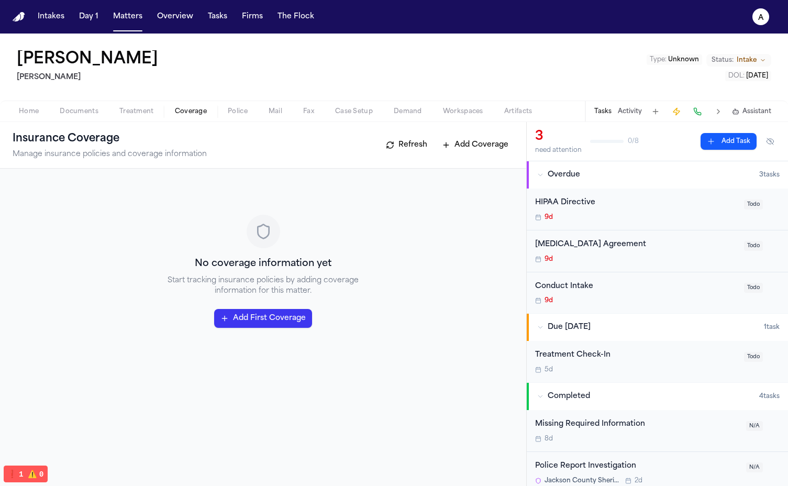
click at [232, 112] on span "Police" at bounding box center [238, 111] width 20 height 8
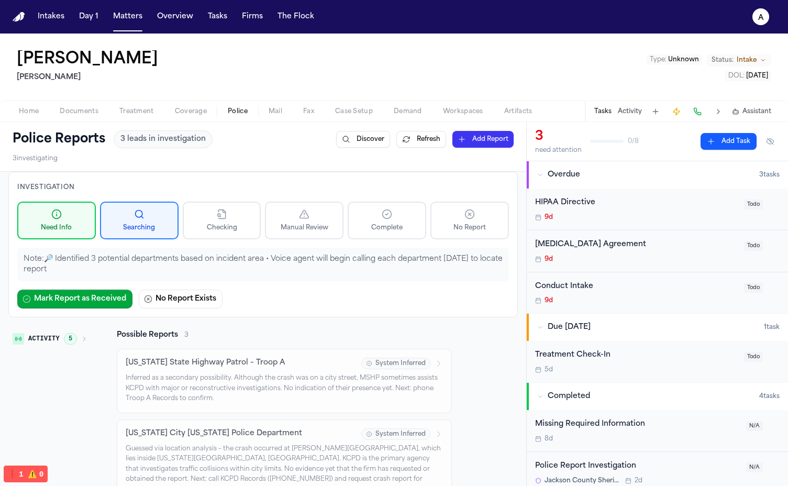
click at [407, 233] on button "Complete" at bounding box center [387, 221] width 79 height 38
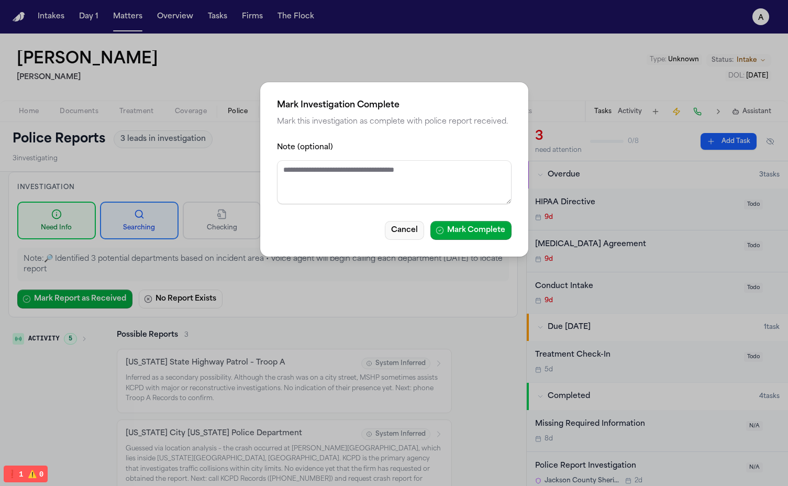
click at [402, 229] on button "Cancel" at bounding box center [404, 230] width 39 height 19
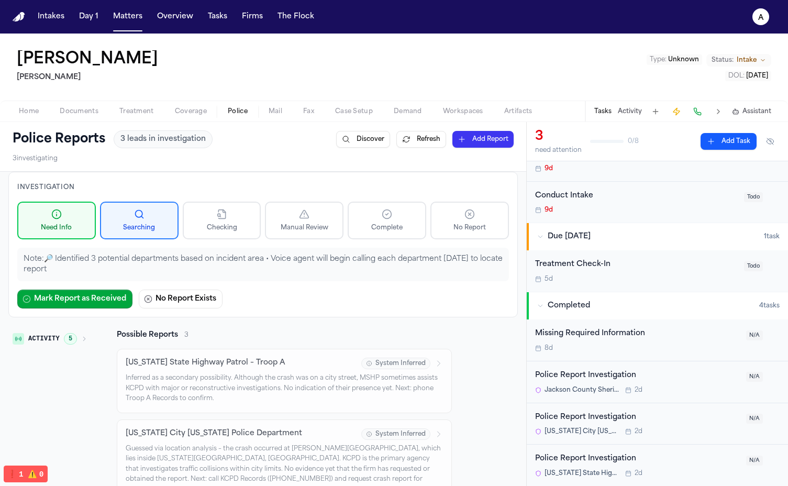
click at [459, 212] on button "No Report" at bounding box center [470, 221] width 79 height 38
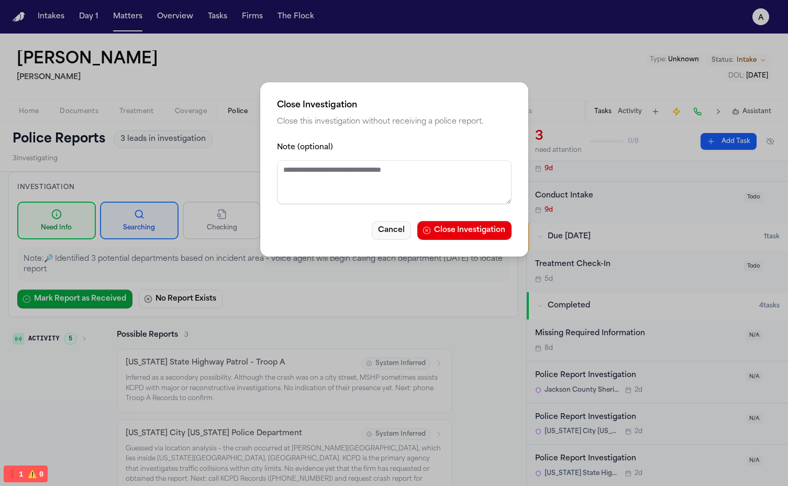
click at [389, 233] on button "Cancel" at bounding box center [391, 230] width 39 height 19
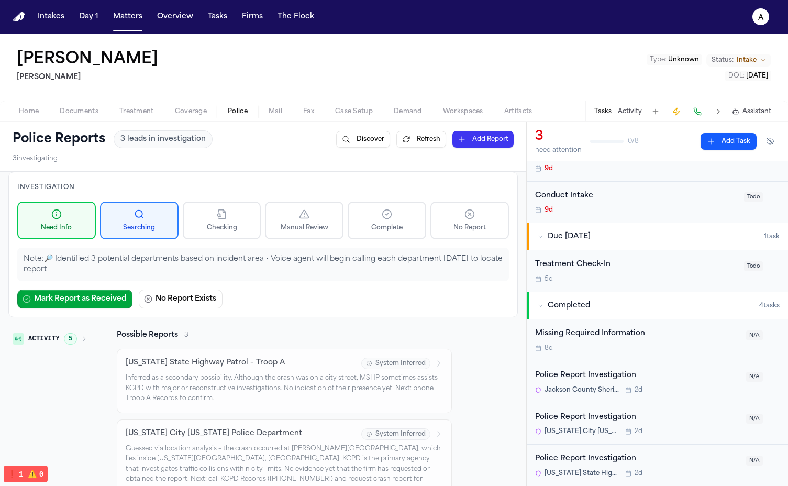
click at [409, 224] on button "Complete" at bounding box center [387, 221] width 79 height 38
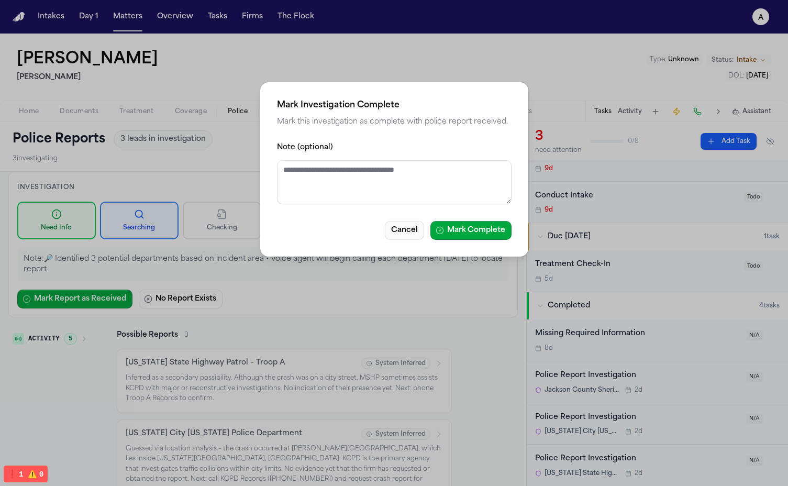
click at [414, 235] on button "Cancel" at bounding box center [404, 230] width 39 height 19
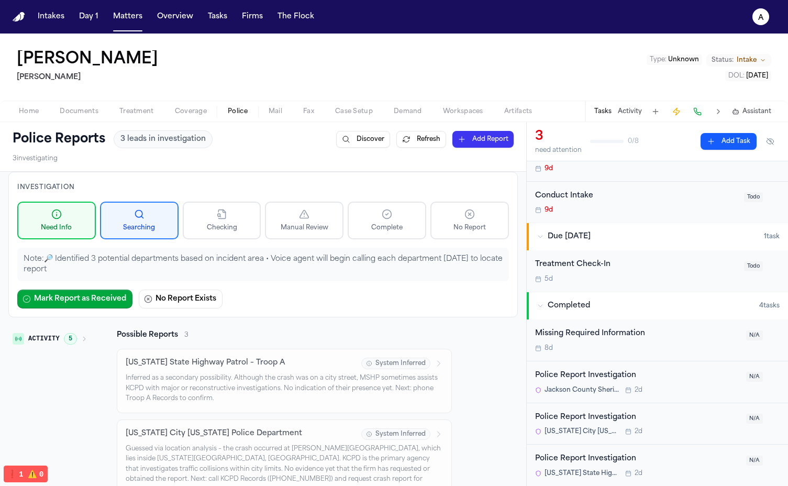
click at [389, 217] on icon at bounding box center [387, 214] width 10 height 10
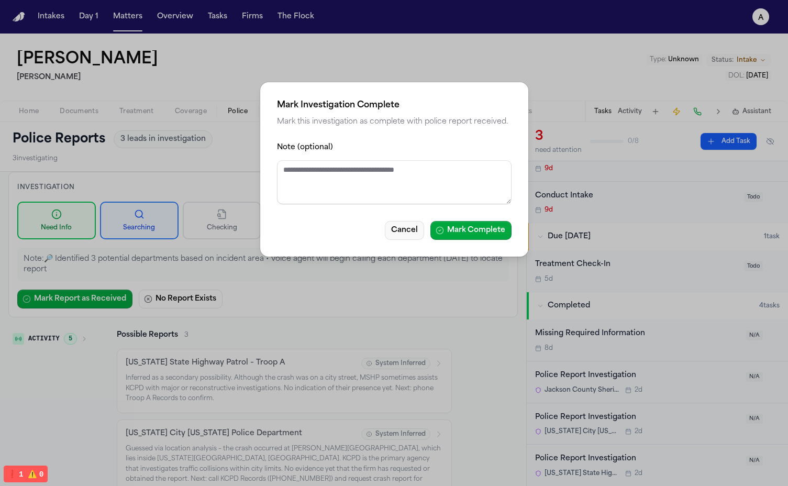
click at [397, 233] on button "Cancel" at bounding box center [404, 230] width 39 height 19
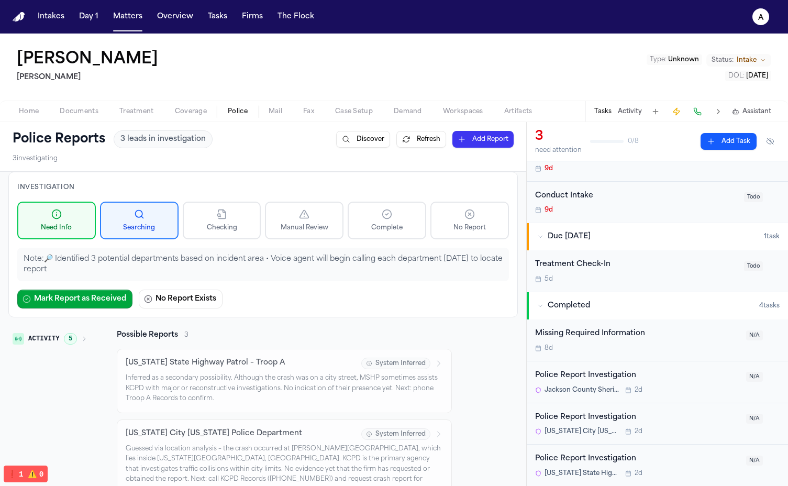
click at [391, 213] on circle at bounding box center [387, 214] width 9 height 9
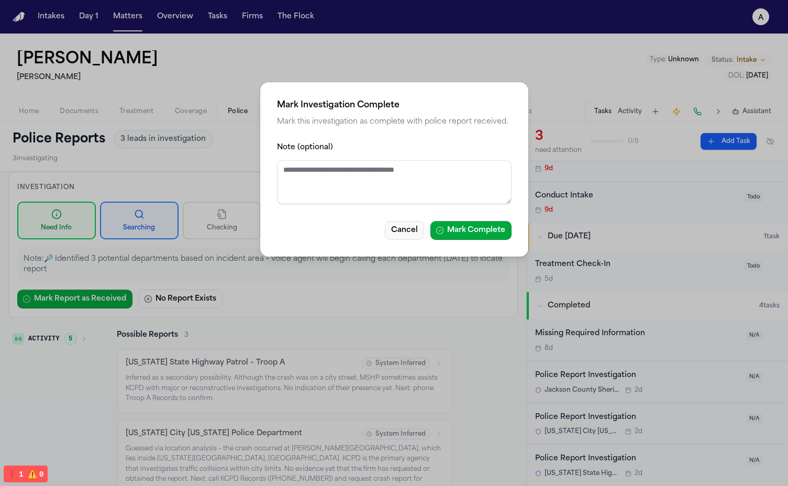
click at [397, 232] on button "Cancel" at bounding box center [404, 230] width 39 height 19
